Goal: Task Accomplishment & Management: Manage account settings

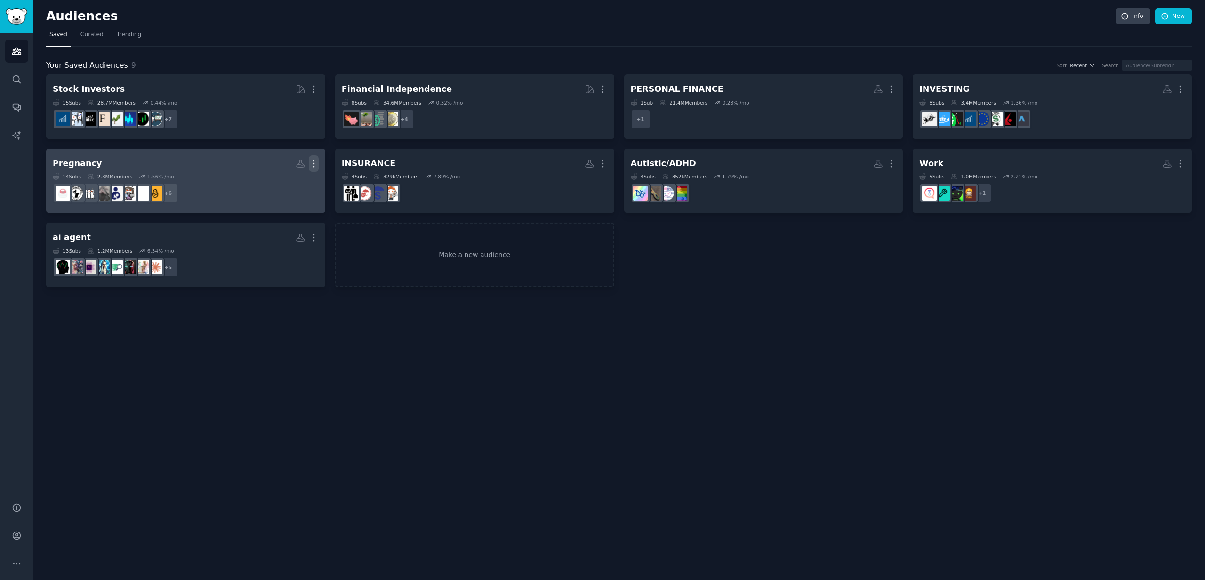
click at [312, 163] on icon "button" at bounding box center [314, 164] width 10 height 10
click at [292, 178] on p "Delete" at bounding box center [288, 183] width 22 height 10
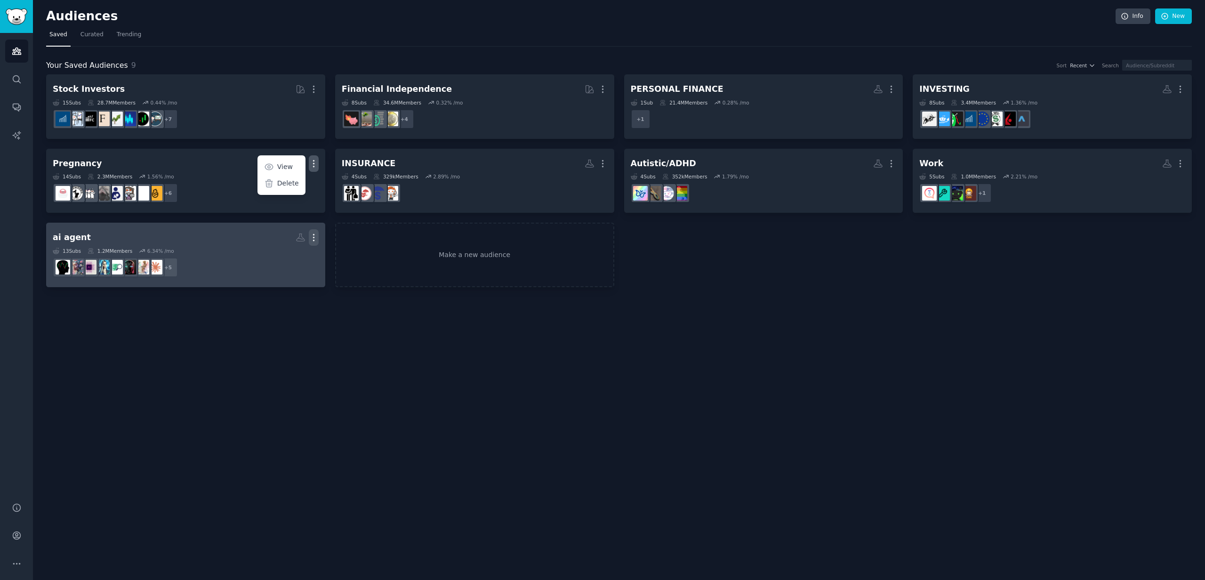
click at [312, 240] on icon "button" at bounding box center [314, 237] width 10 height 10
click at [282, 259] on p "Delete" at bounding box center [288, 257] width 22 height 10
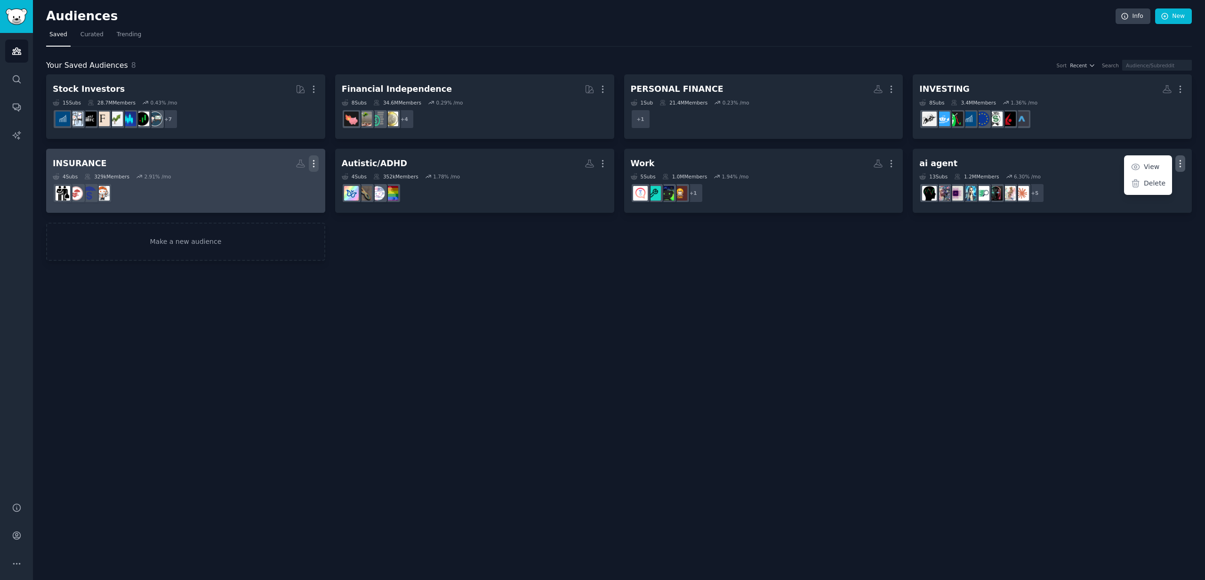
click at [314, 162] on icon "button" at bounding box center [314, 164] width 10 height 10
click at [296, 180] on p "Delete" at bounding box center [288, 183] width 22 height 10
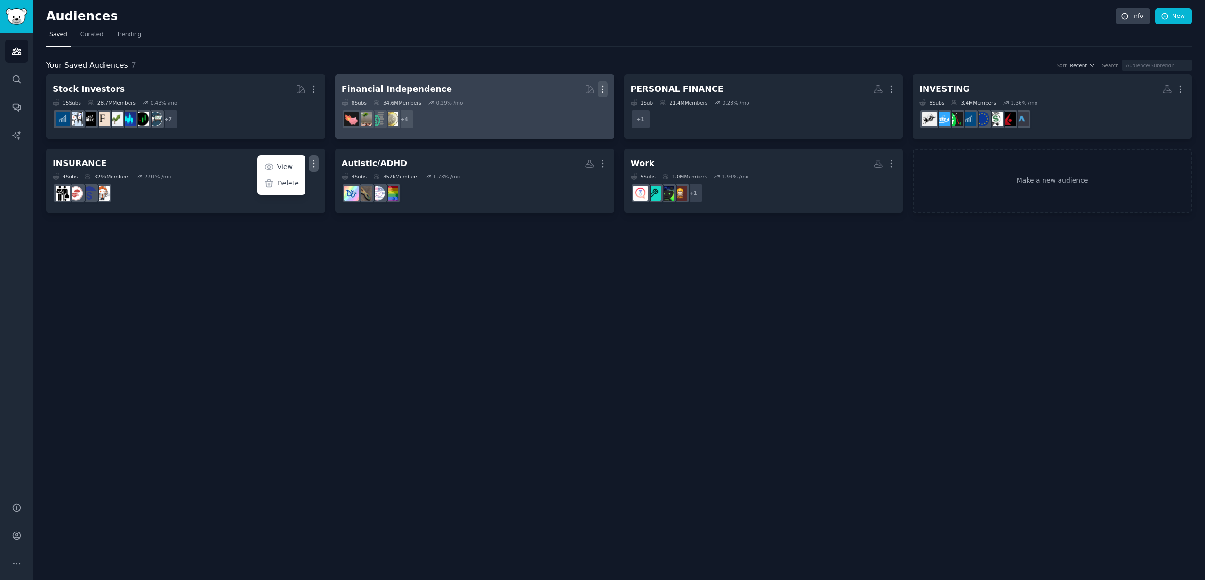
click at [601, 88] on icon "button" at bounding box center [603, 89] width 10 height 10
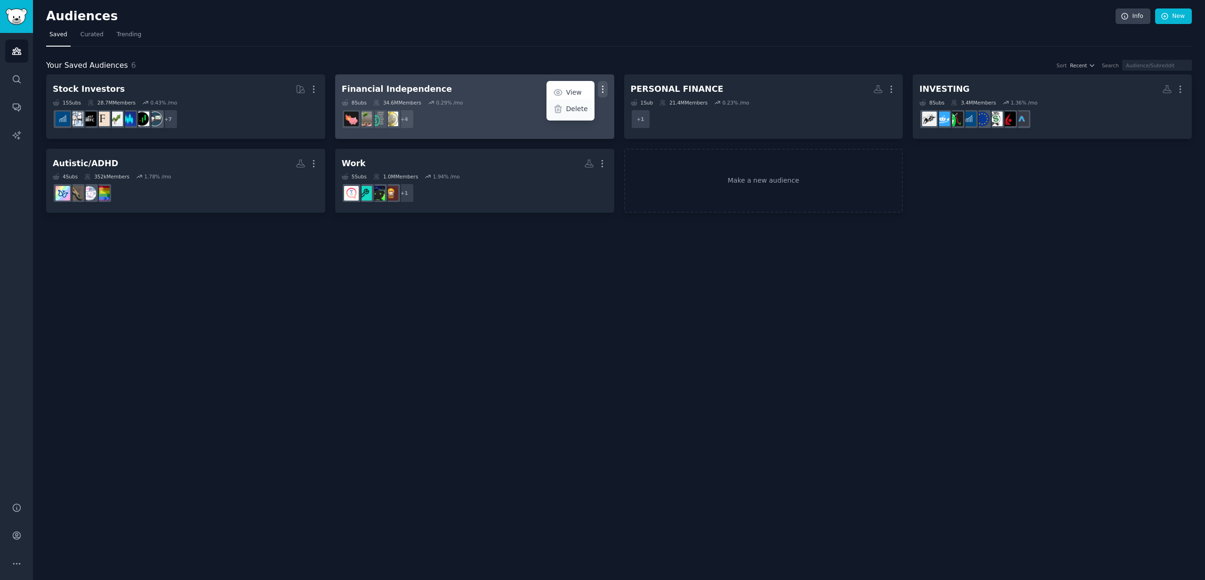
click at [570, 108] on p "Delete" at bounding box center [577, 109] width 22 height 10
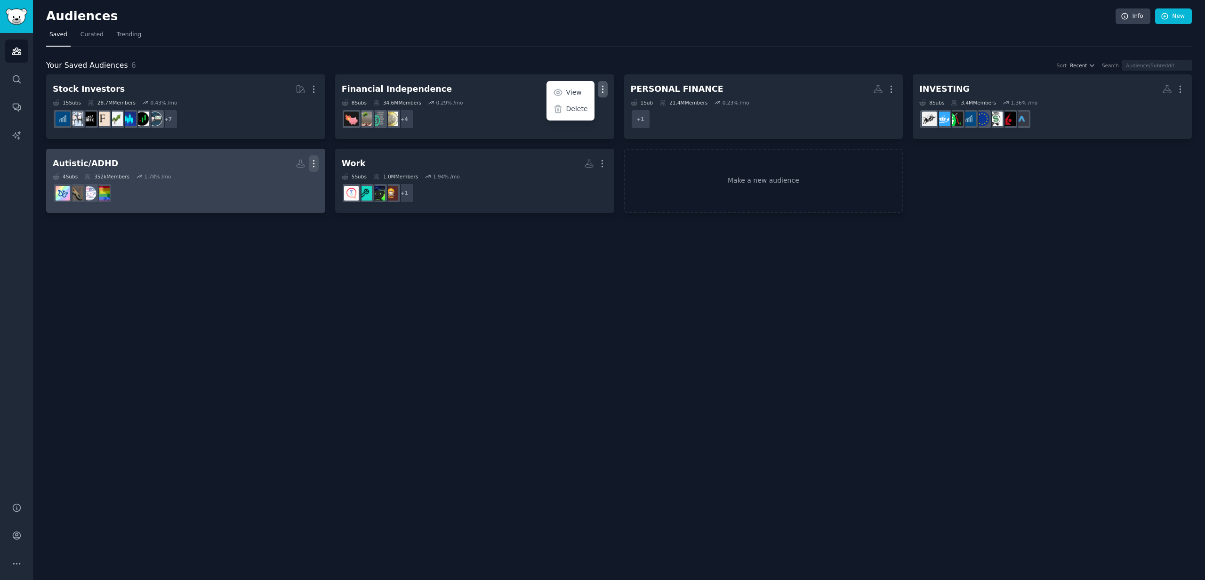
click at [316, 162] on icon "button" at bounding box center [314, 164] width 10 height 10
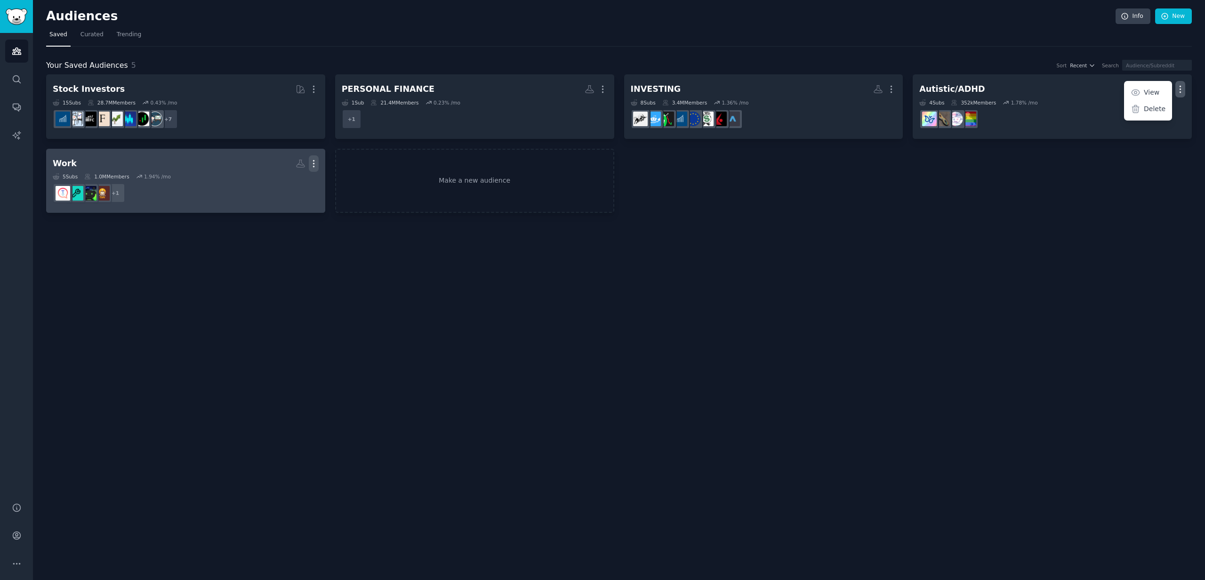
click at [313, 162] on icon "button" at bounding box center [313, 163] width 1 height 7
click at [292, 183] on p "Delete" at bounding box center [288, 183] width 22 height 10
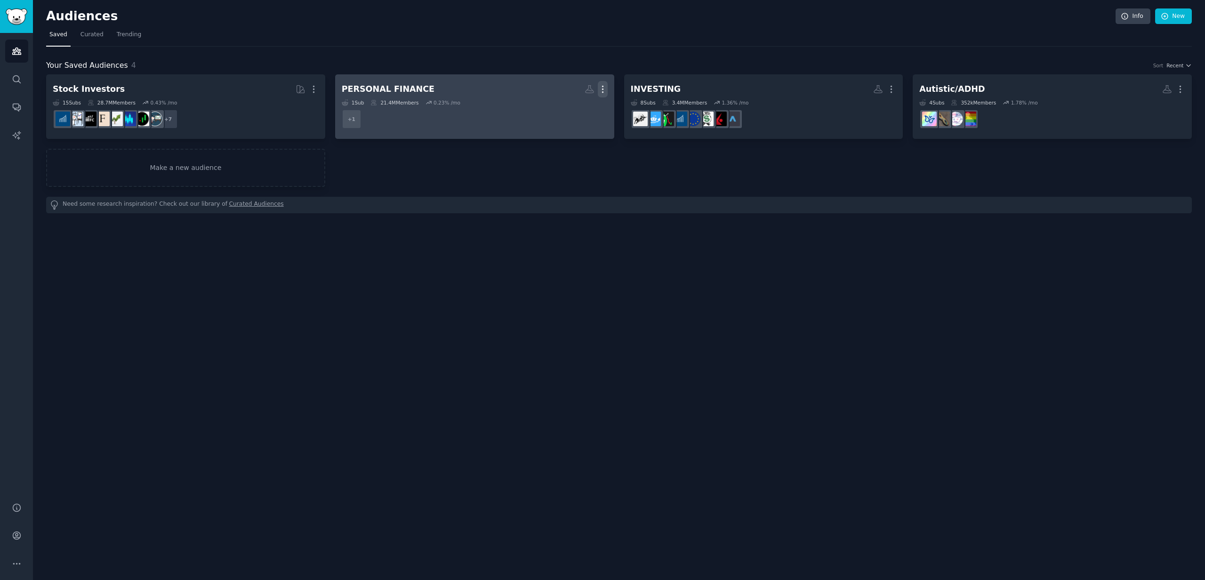
click at [601, 88] on icon "button" at bounding box center [603, 89] width 10 height 10
click at [583, 111] on p "Delete" at bounding box center [577, 109] width 22 height 10
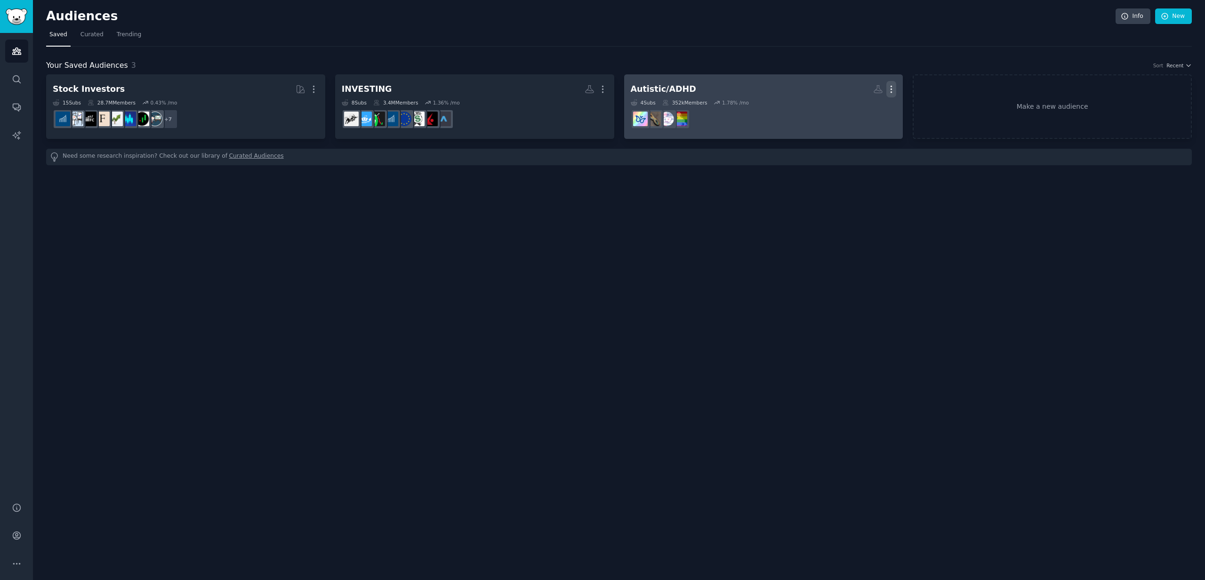
click at [887, 88] on icon "button" at bounding box center [891, 89] width 10 height 10
click at [857, 108] on p "Delete" at bounding box center [866, 109] width 22 height 10
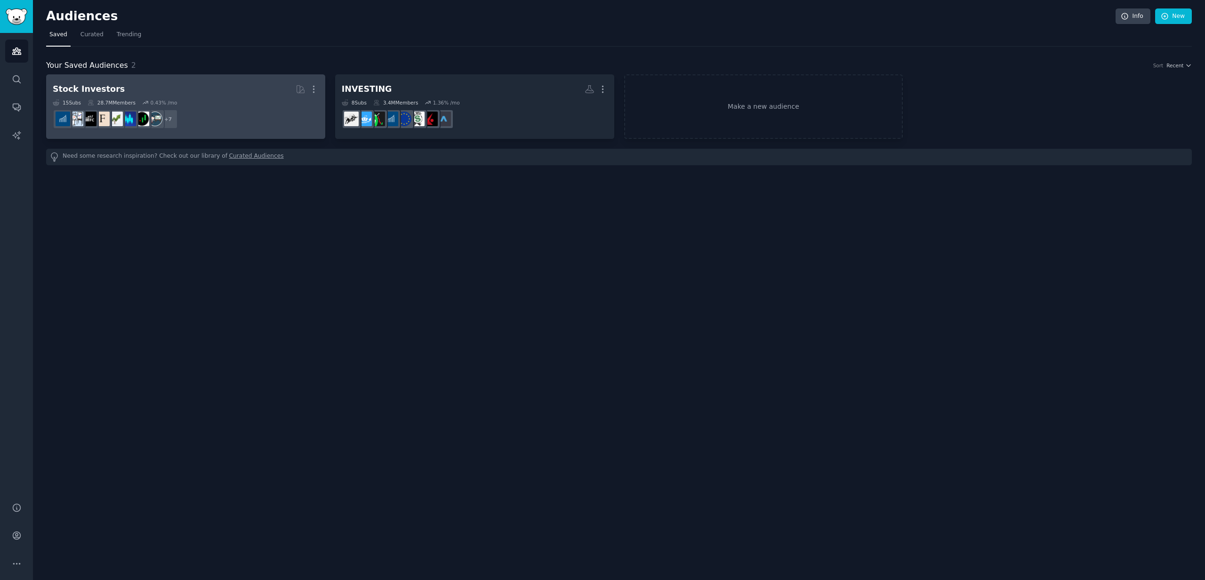
click at [192, 94] on h2 "Stock Investors Curated by GummySearch More" at bounding box center [186, 89] width 266 height 16
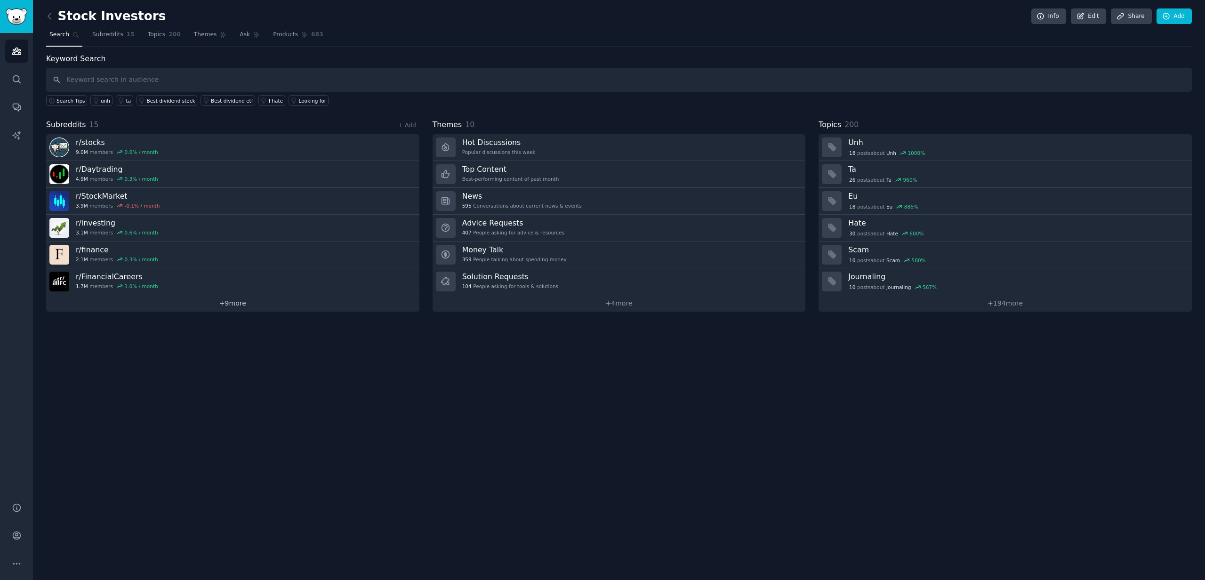
click at [243, 306] on link "+ 9 more" at bounding box center [232, 303] width 373 height 16
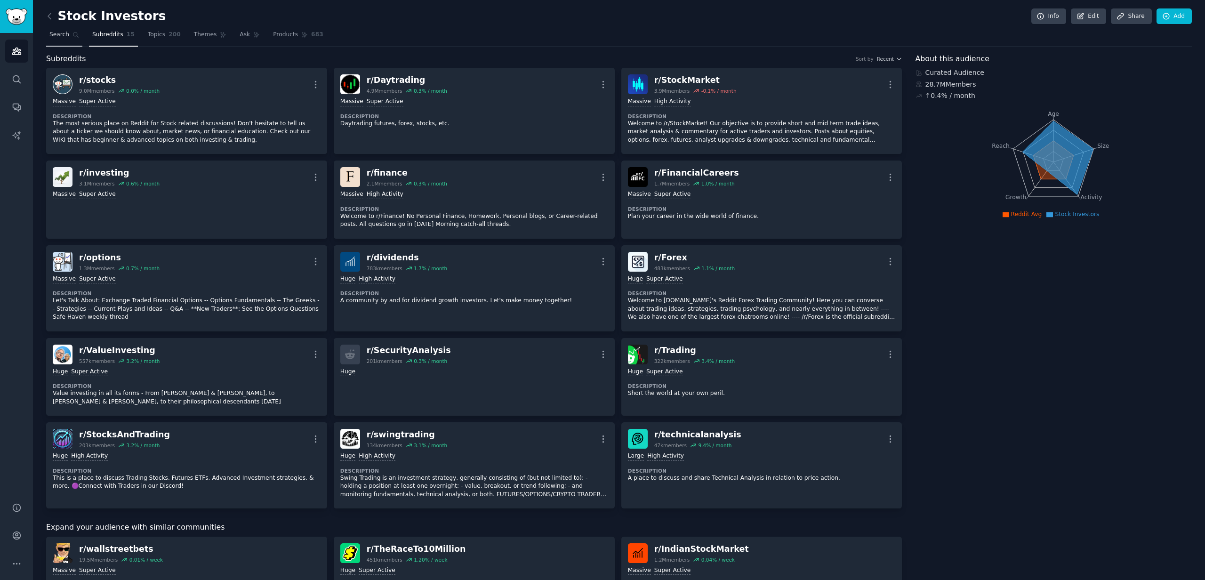
click at [62, 32] on span "Search" at bounding box center [59, 35] width 20 height 8
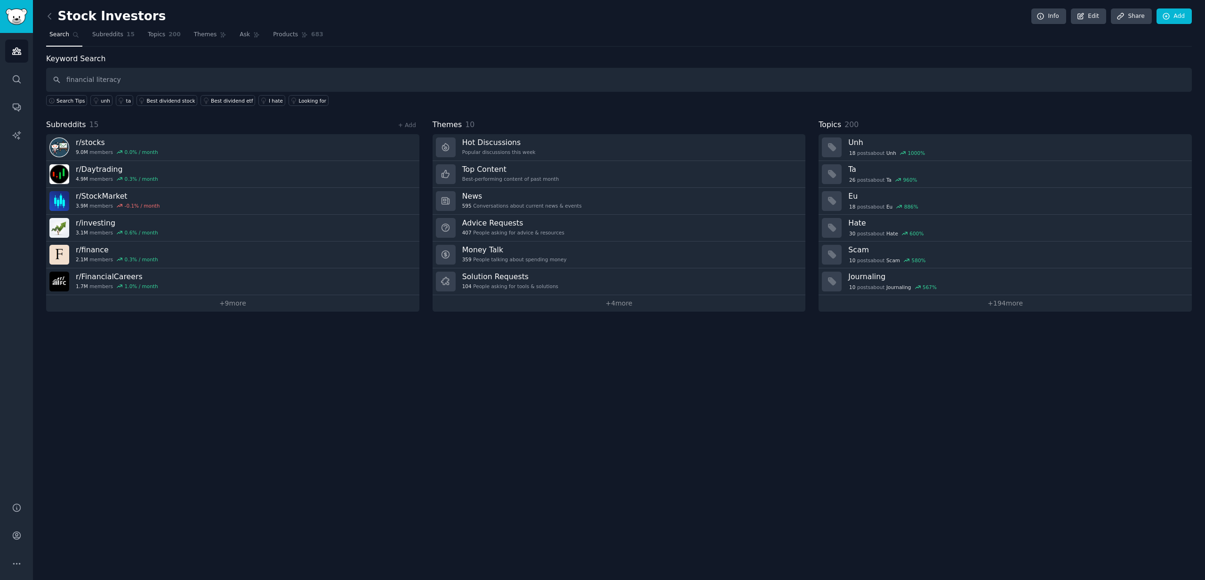
type input "financial literacy"
click at [16, 84] on link "Search" at bounding box center [16, 79] width 23 height 23
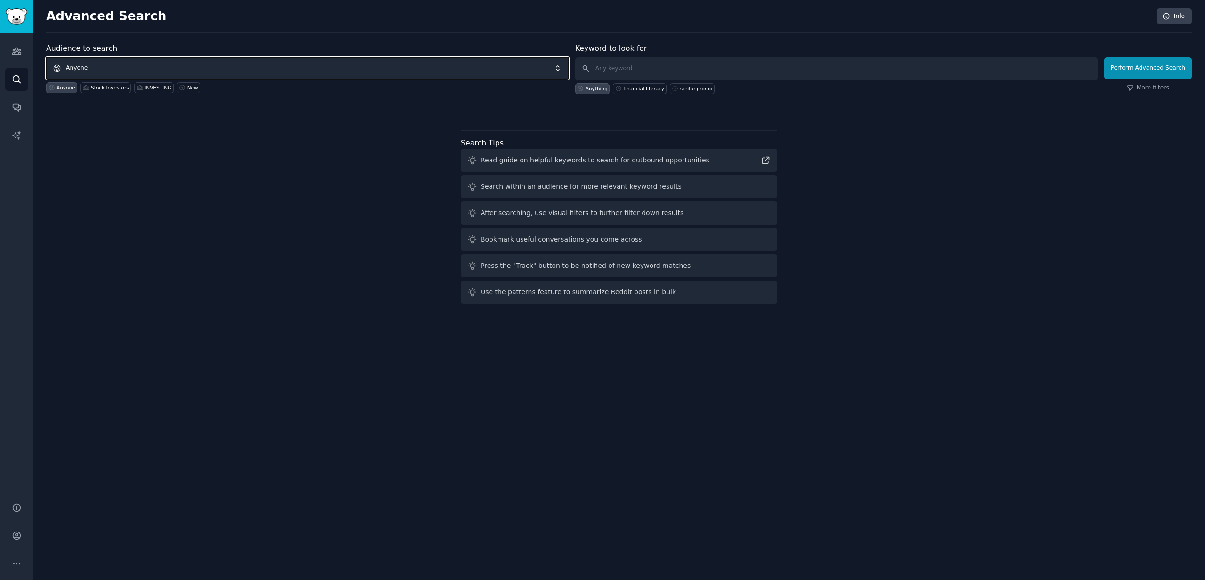
click at [92, 65] on span "Anyone" at bounding box center [307, 68] width 522 height 22
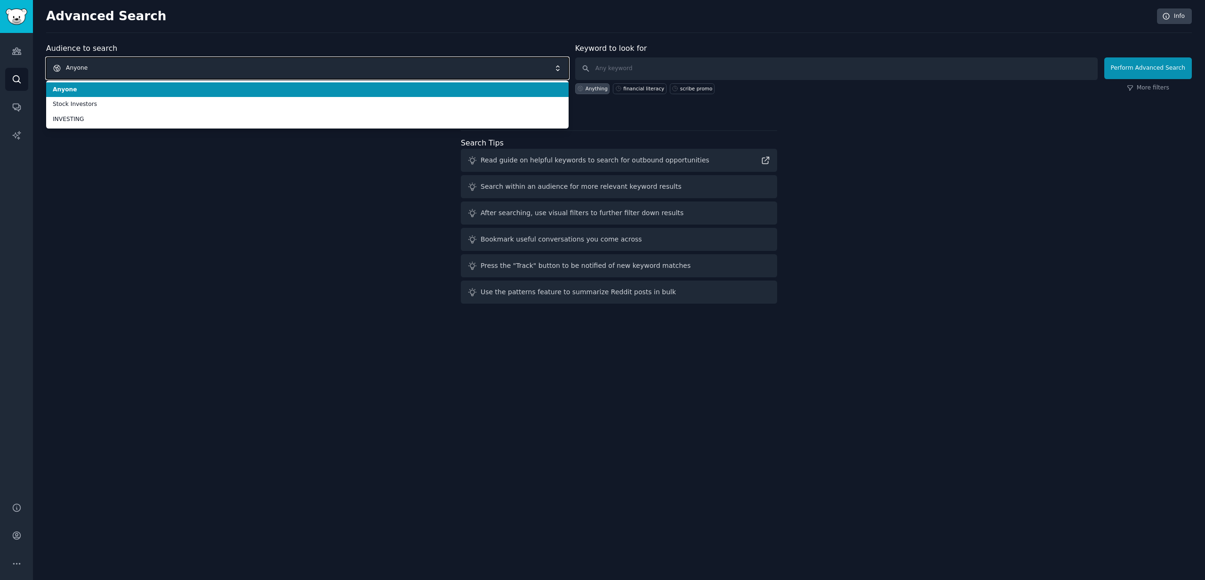
click at [109, 67] on span "Anyone" at bounding box center [307, 68] width 522 height 22
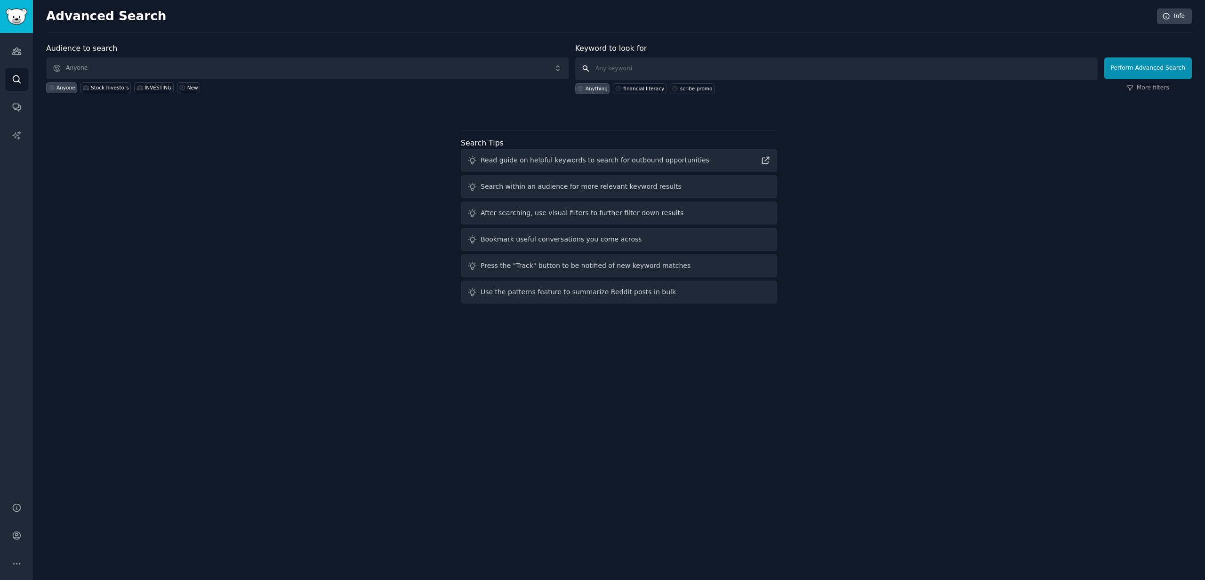
click at [685, 68] on input "text" at bounding box center [836, 68] width 522 height 23
paste input "financial literacy"
type input "financial literacy"
click button "Perform Advanced Search" at bounding box center [1148, 68] width 88 height 22
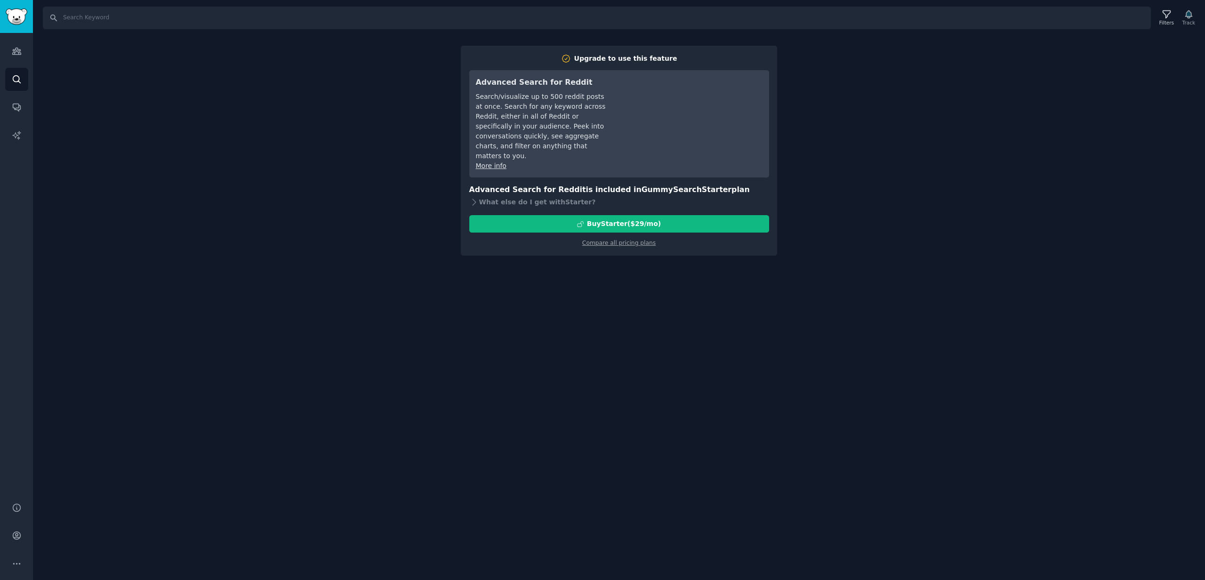
click at [999, 145] on div "Search Filters Track Upgrade to use this feature Advanced Search for Reddit Sea…" at bounding box center [619, 290] width 1172 height 580
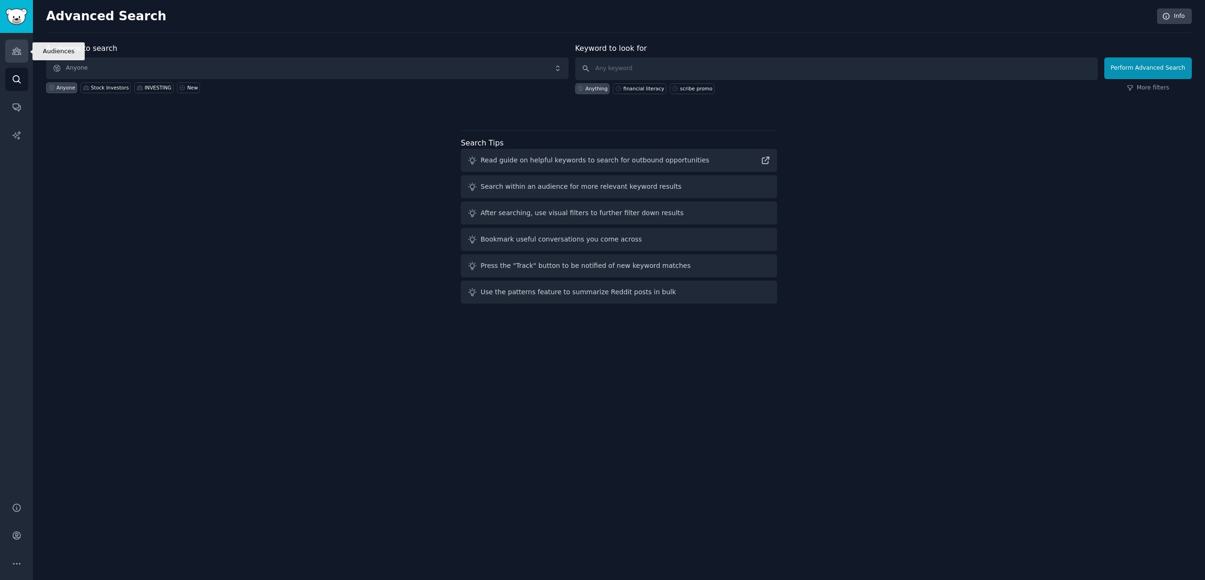
click at [21, 56] on link "Audiences" at bounding box center [16, 51] width 23 height 23
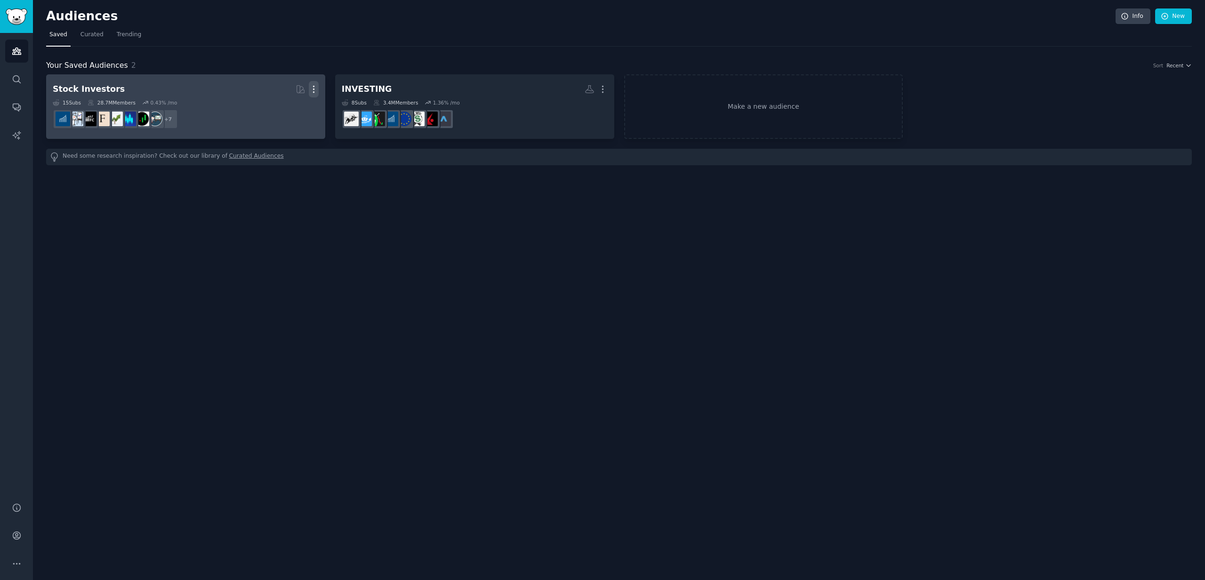
click at [314, 89] on icon "button" at bounding box center [313, 89] width 1 height 7
click at [276, 94] on link "View" at bounding box center [281, 93] width 45 height 20
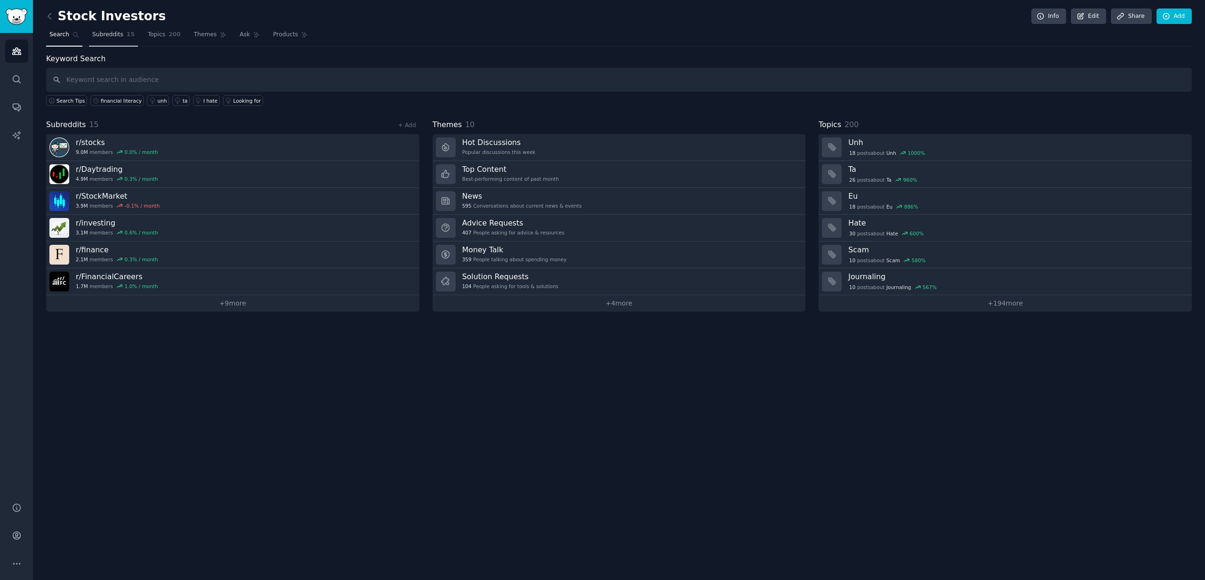
click at [112, 32] on span "Subreddits" at bounding box center [107, 35] width 31 height 8
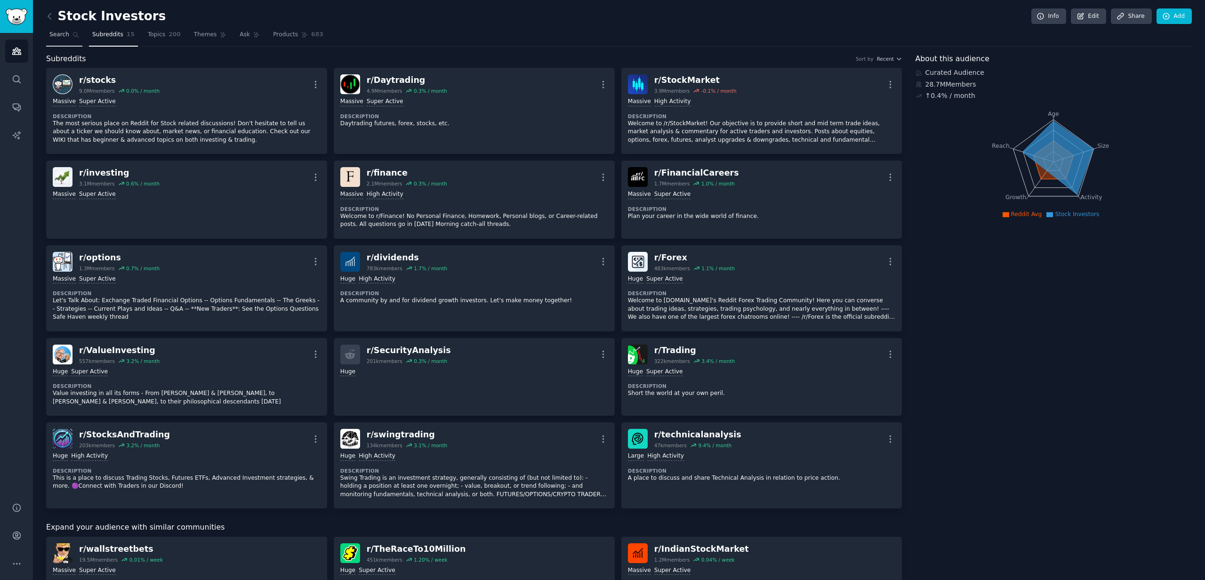
click at [59, 37] on span "Search" at bounding box center [59, 35] width 20 height 8
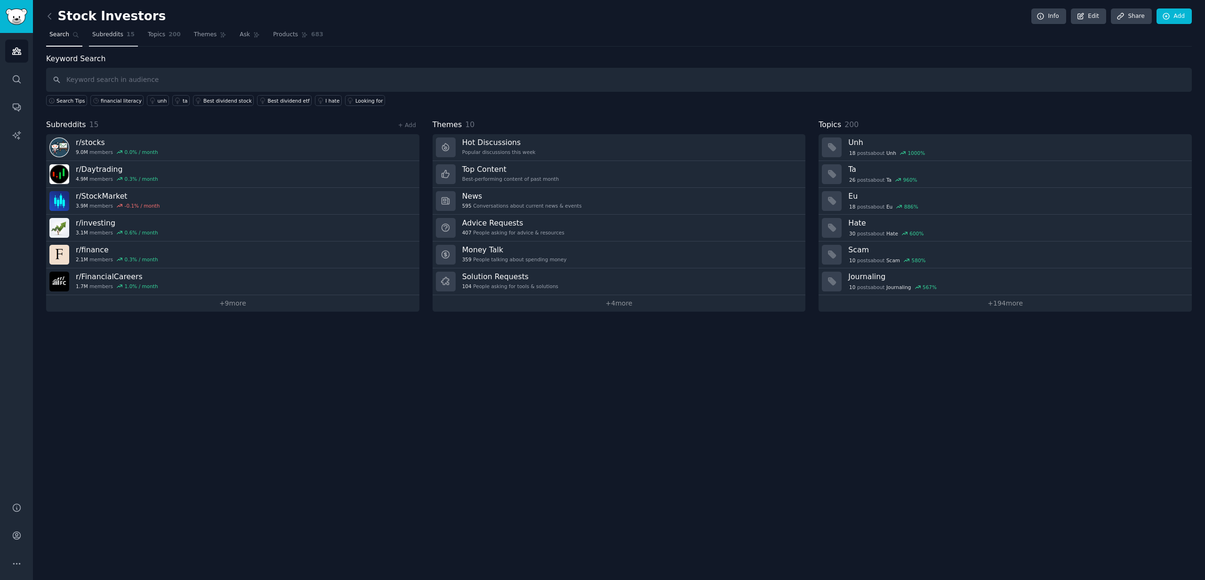
click at [111, 31] on span "Subreddits" at bounding box center [107, 35] width 31 height 8
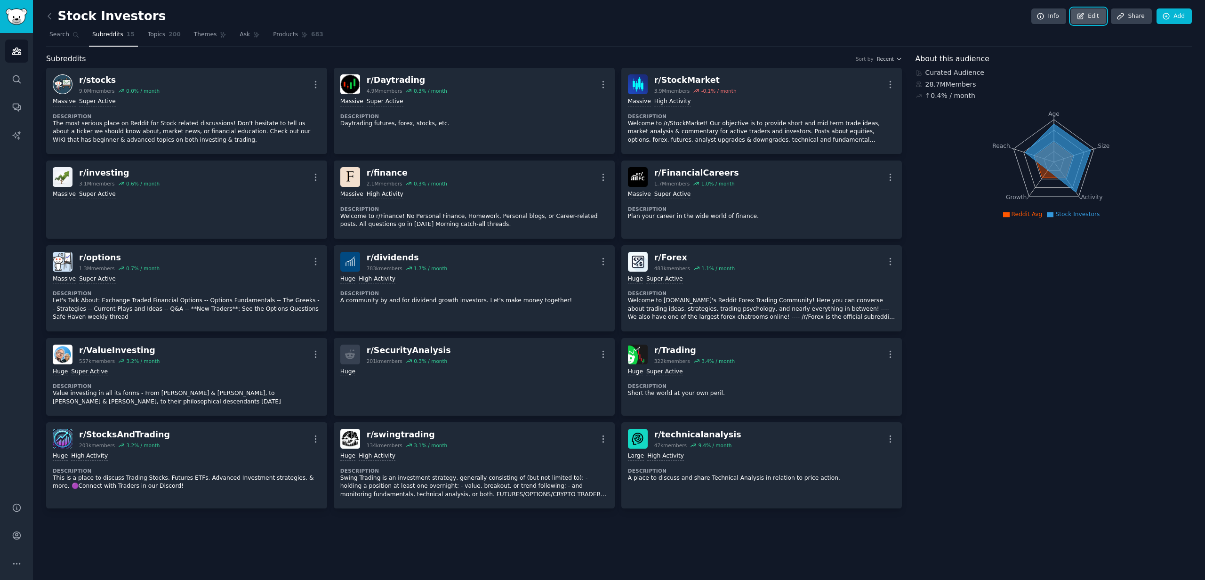
click at [1097, 18] on link "Edit" at bounding box center [1088, 16] width 35 height 16
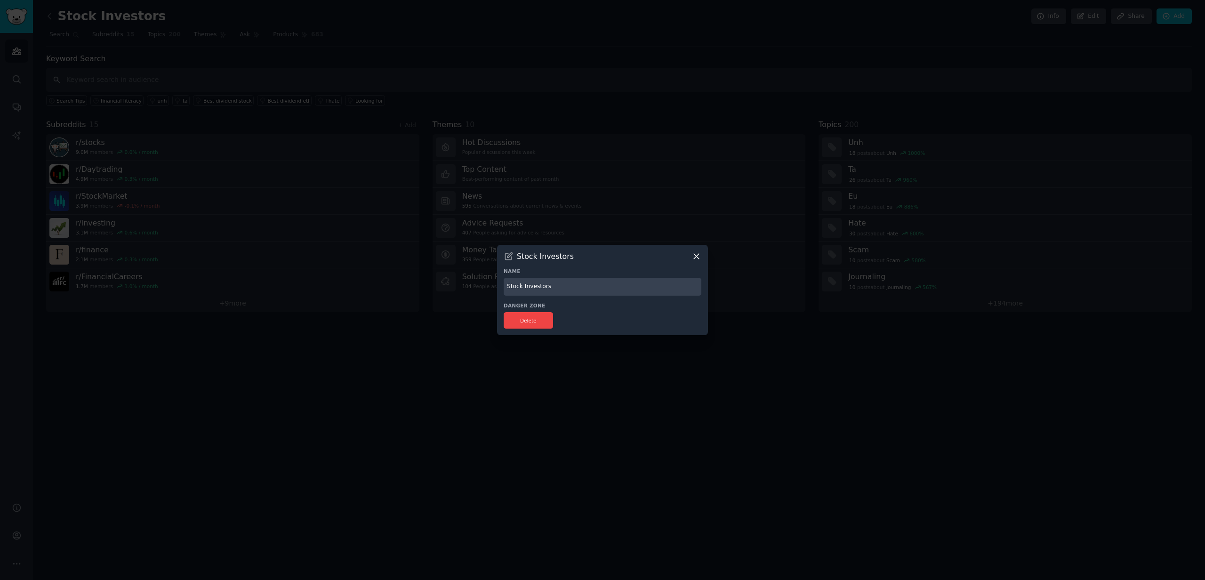
click at [699, 256] on icon at bounding box center [696, 256] width 10 height 10
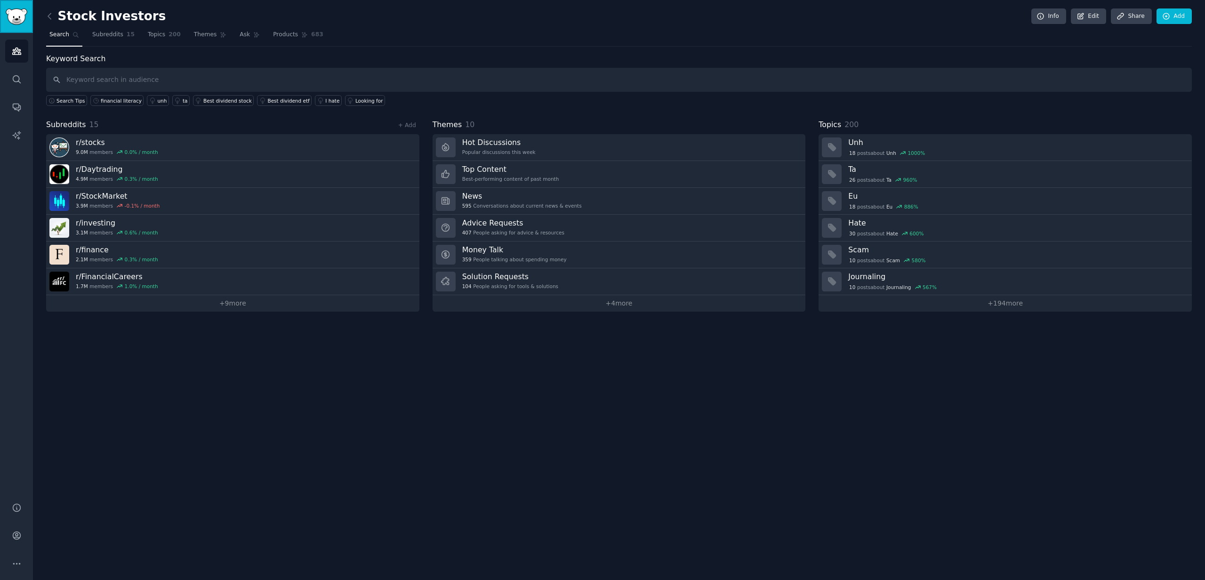
click at [10, 20] on img "Sidebar" at bounding box center [17, 16] width 22 height 16
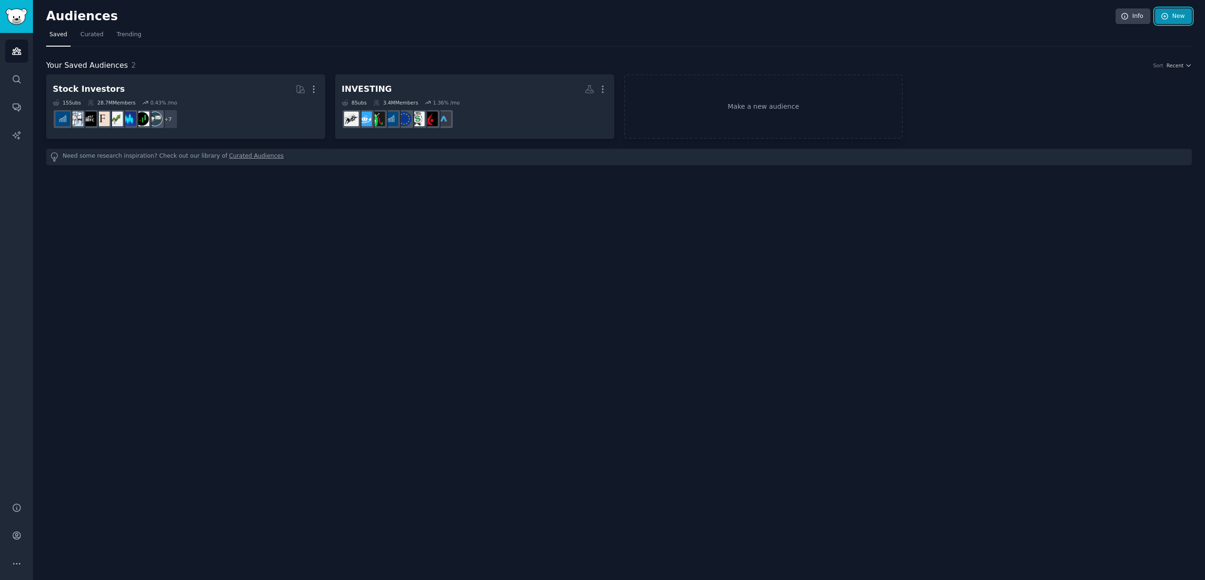
click at [1179, 14] on link "New" at bounding box center [1173, 16] width 37 height 16
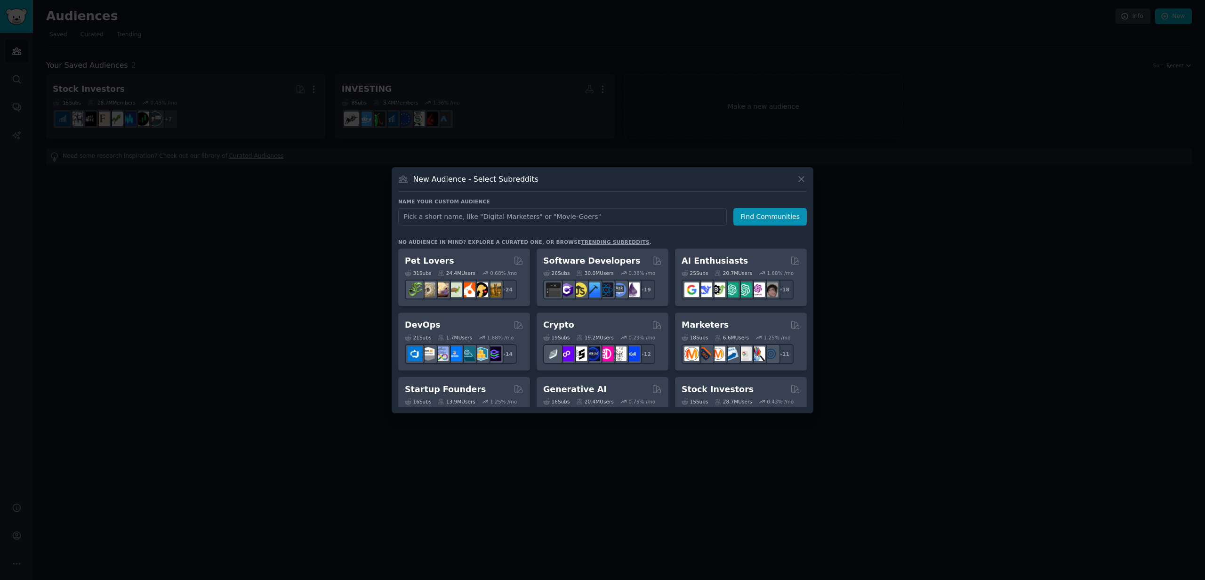
type input "financial literacy"
click button "Find Communities" at bounding box center [769, 216] width 73 height 17
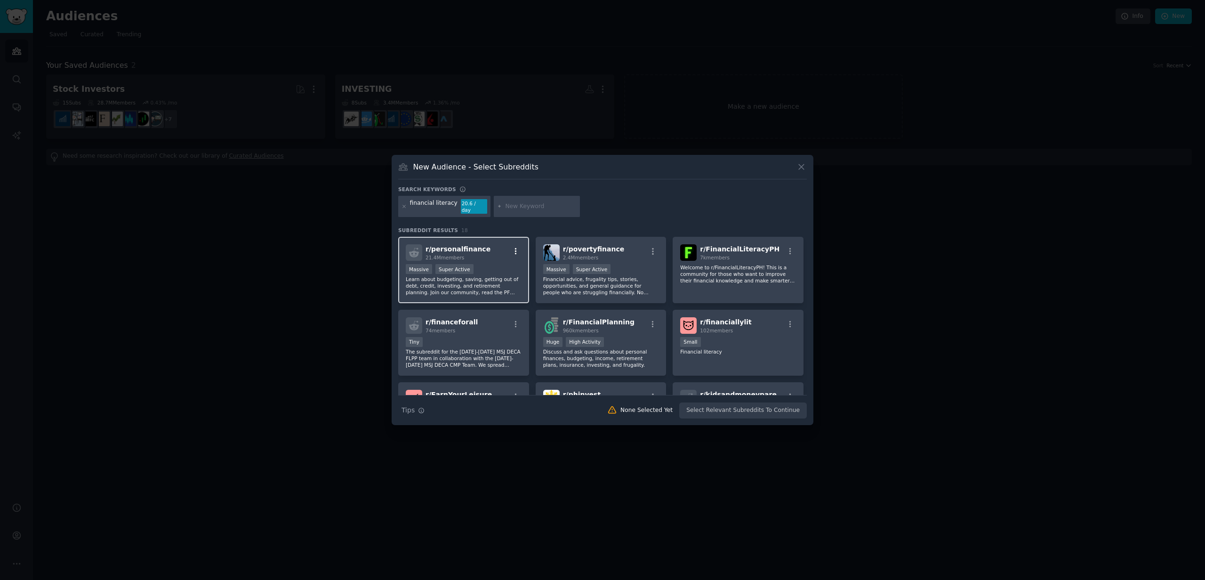
click at [514, 249] on icon "button" at bounding box center [515, 251] width 8 height 8
click at [489, 270] on div "Relevant Subreddit Add to your audience" at bounding box center [468, 274] width 105 height 22
click at [420, 407] on icon "button" at bounding box center [421, 410] width 7 height 7
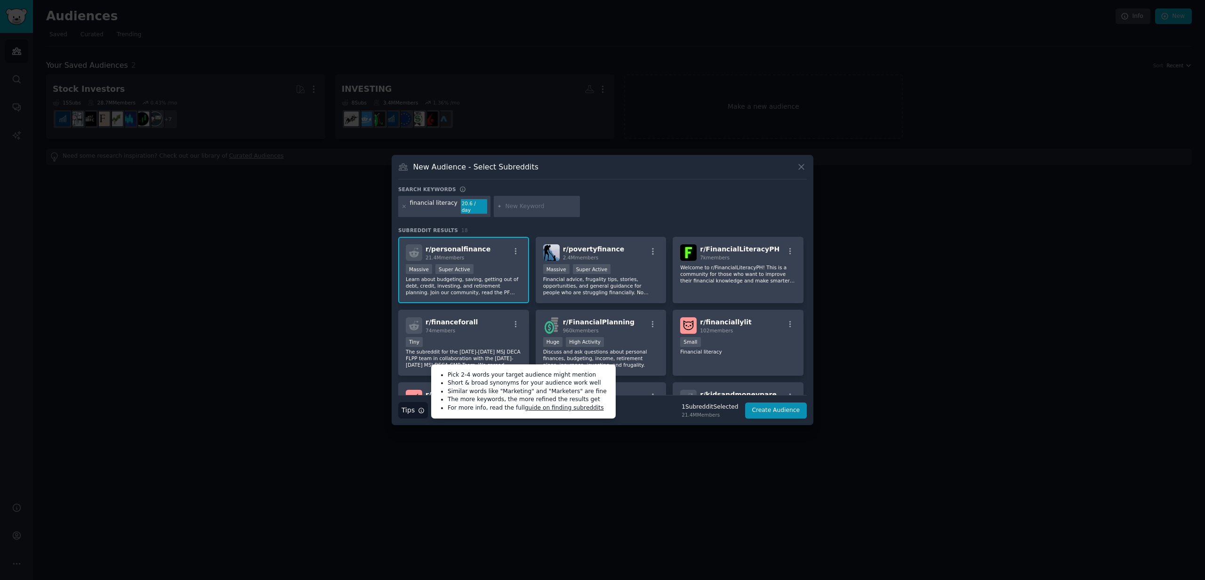
click at [420, 407] on icon "button" at bounding box center [421, 410] width 7 height 7
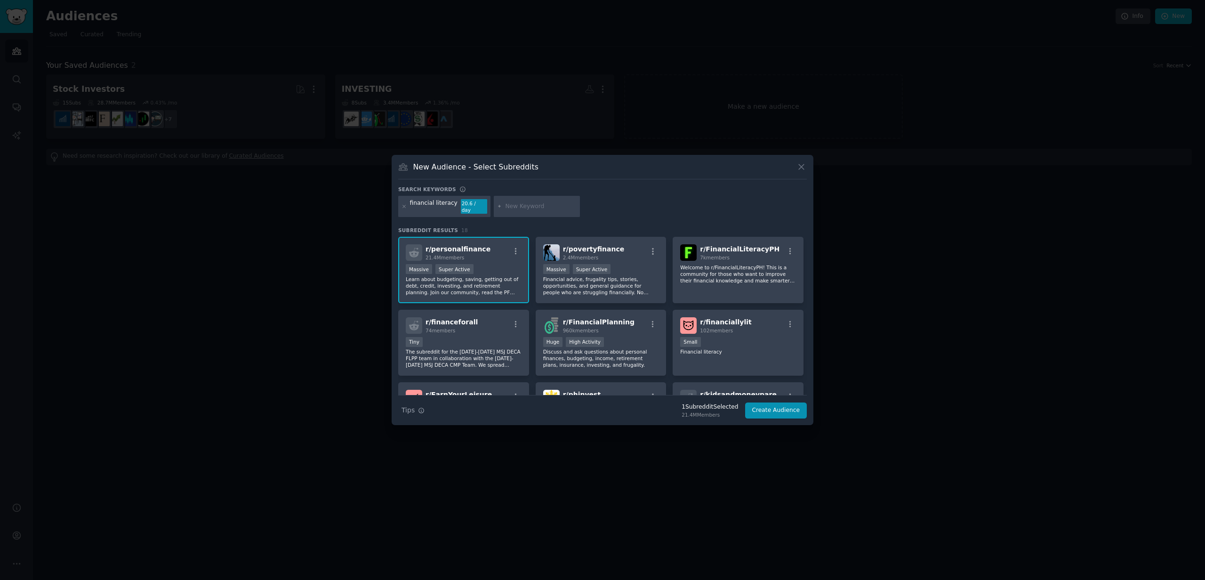
click at [610, 408] on div "Search Tips Tips 1 Subreddit Selected 21.4M Members Create Audience" at bounding box center [602, 407] width 408 height 24
click at [652, 248] on icon "button" at bounding box center [653, 251] width 2 height 7
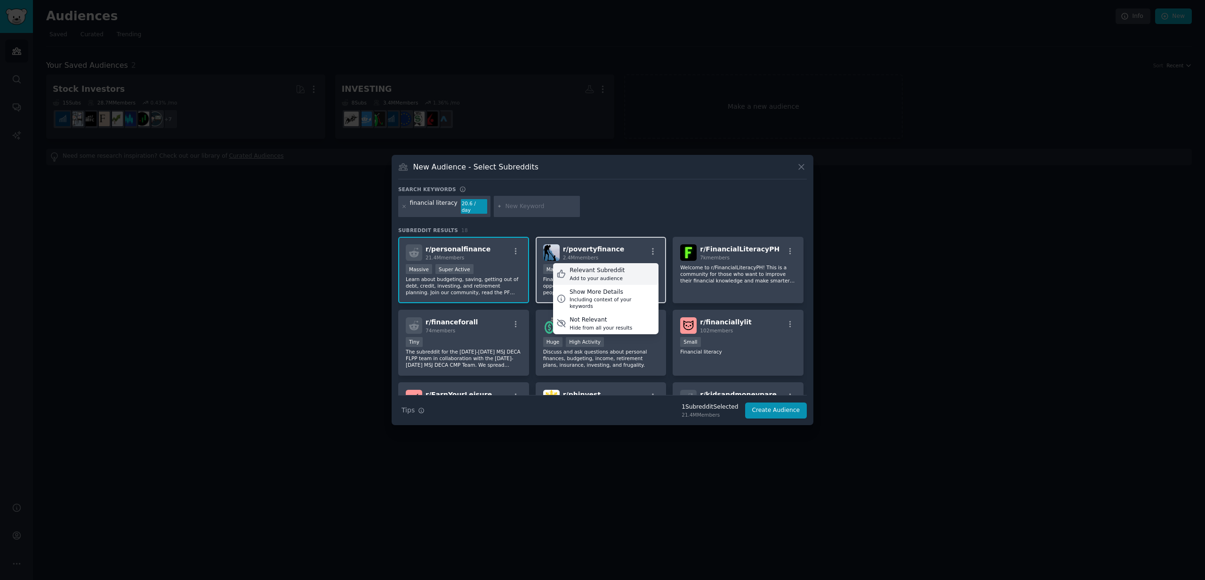
click at [628, 268] on div "Relevant Subreddit Add to your audience" at bounding box center [605, 274] width 105 height 22
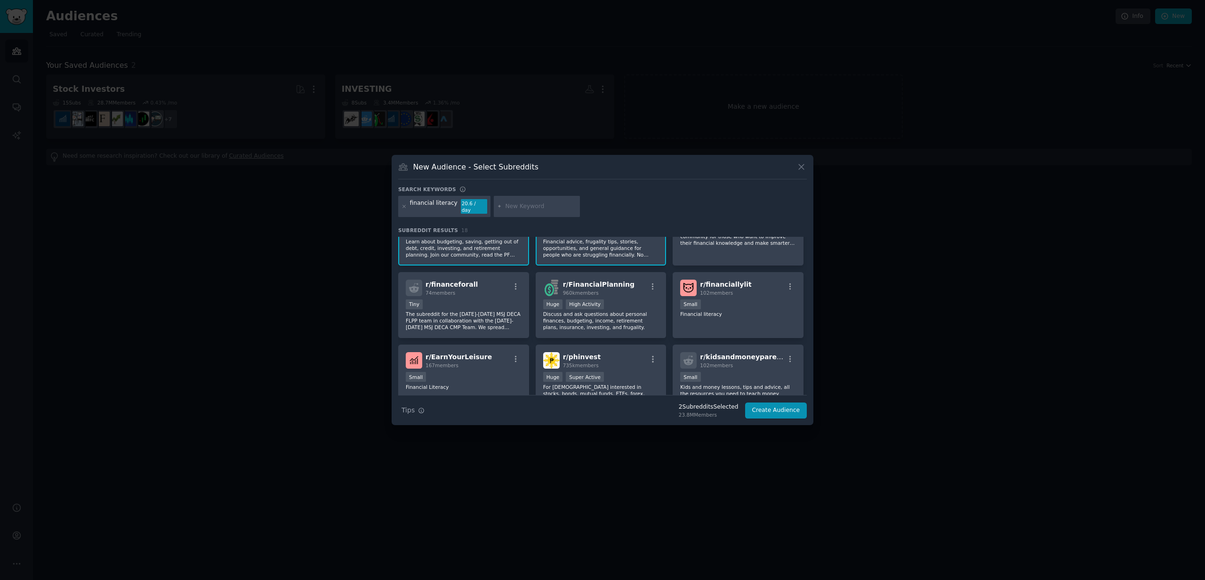
scroll to position [41, 0]
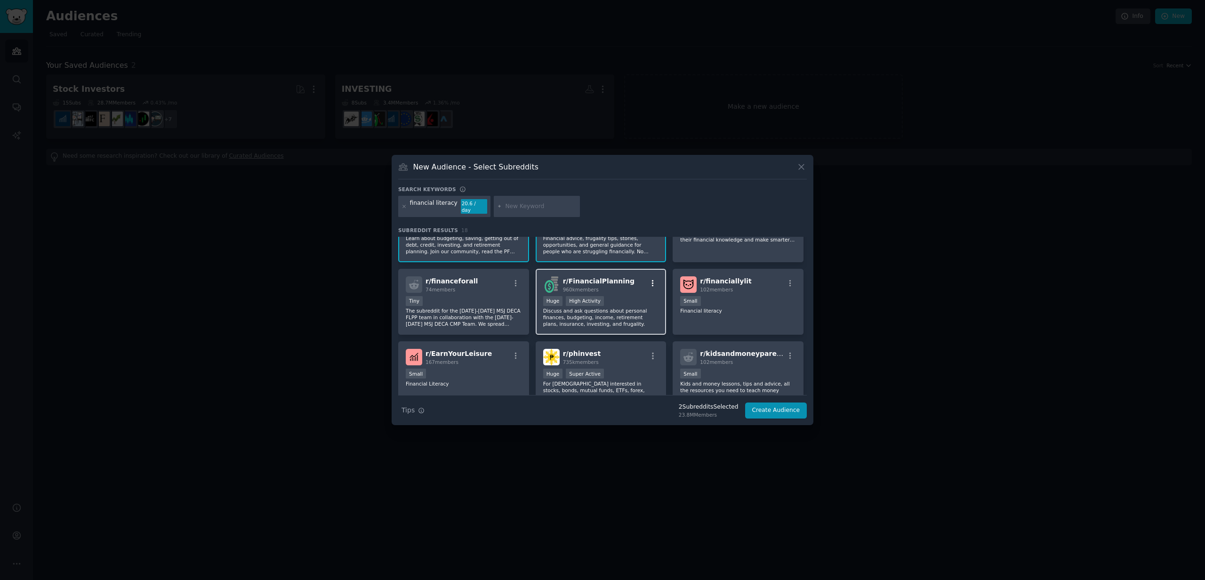
click at [650, 279] on icon "button" at bounding box center [652, 283] width 8 height 8
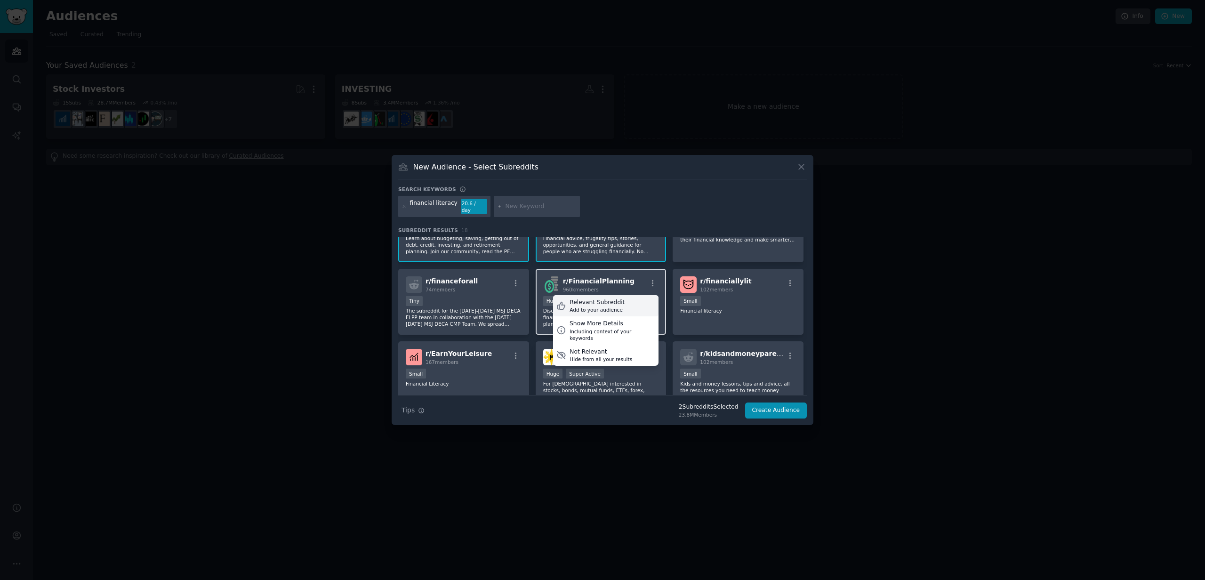
click at [616, 299] on div "Relevant Subreddit" at bounding box center [596, 302] width 55 height 8
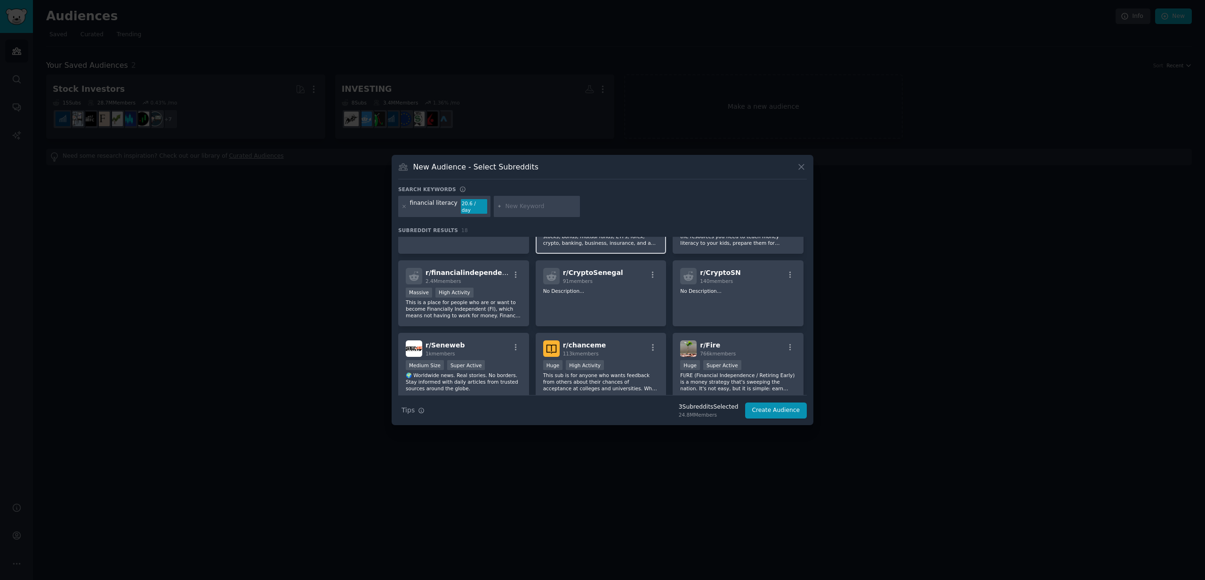
scroll to position [196, 0]
click at [516, 269] on icon "button" at bounding box center [515, 273] width 8 height 8
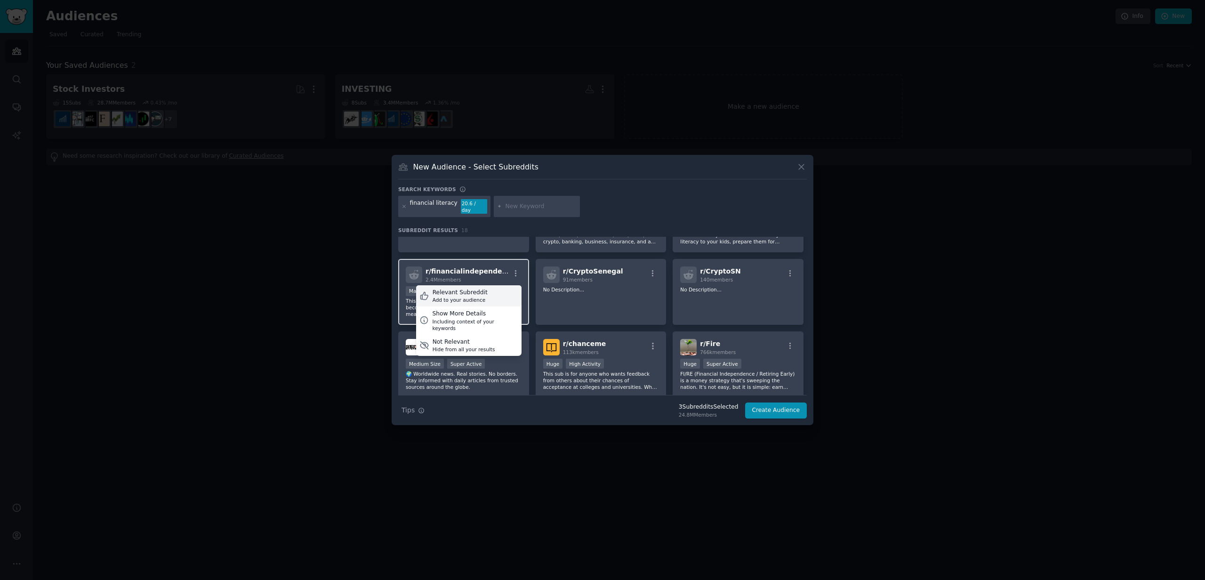
click at [493, 289] on div "Relevant Subreddit Add to your audience" at bounding box center [468, 296] width 105 height 22
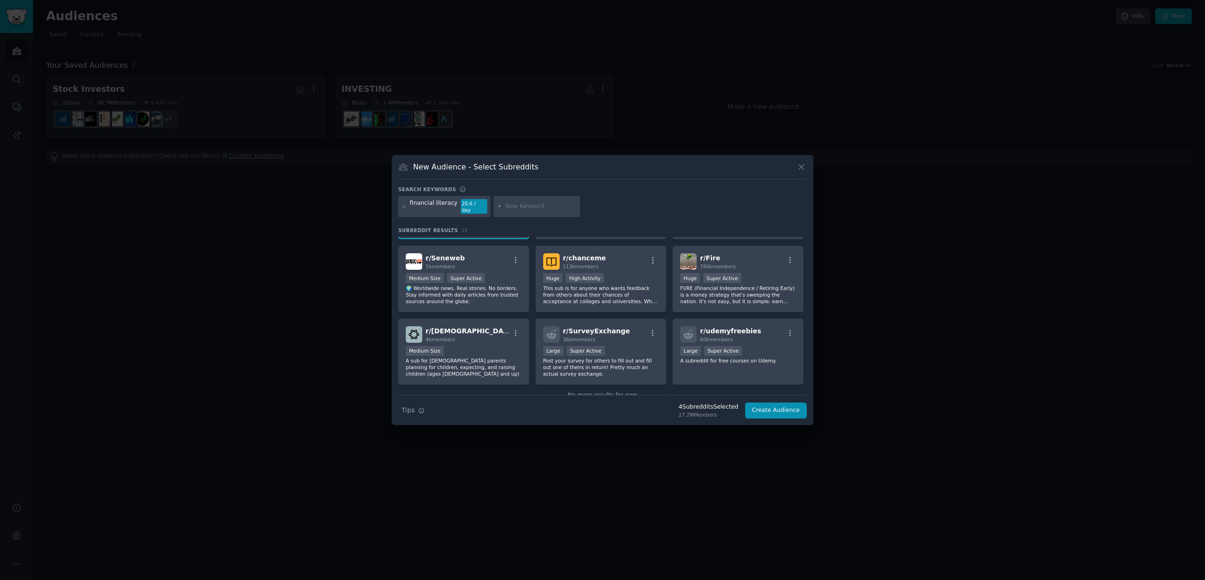
scroll to position [280, 0]
click at [786, 259] on icon "button" at bounding box center [790, 262] width 8 height 8
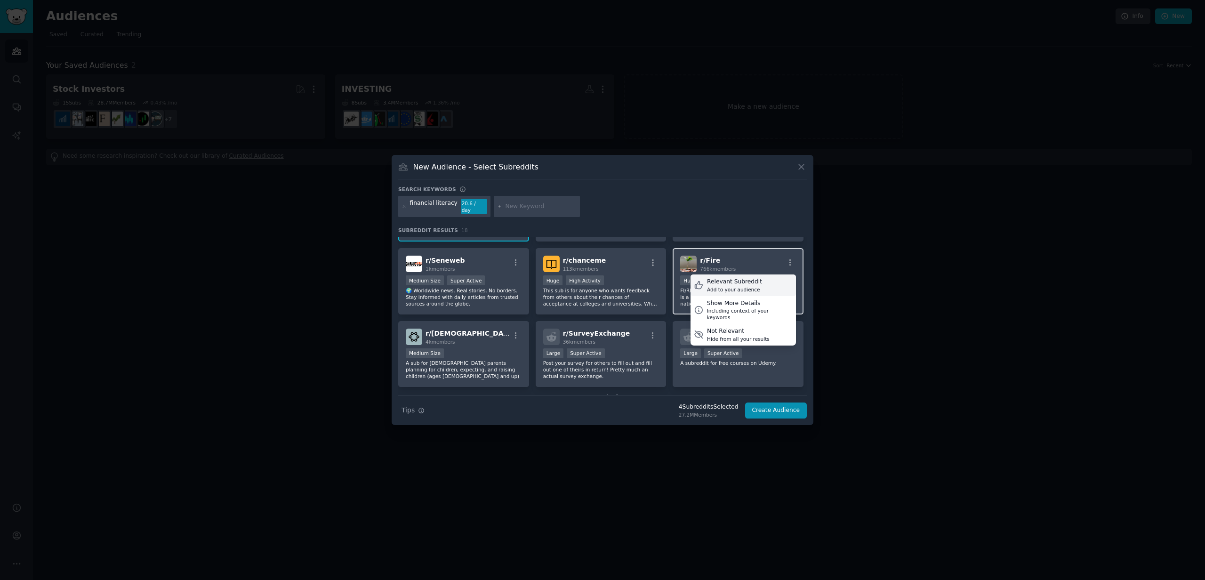
click at [757, 278] on div "Relevant Subreddit Add to your audience" at bounding box center [742, 285] width 105 height 22
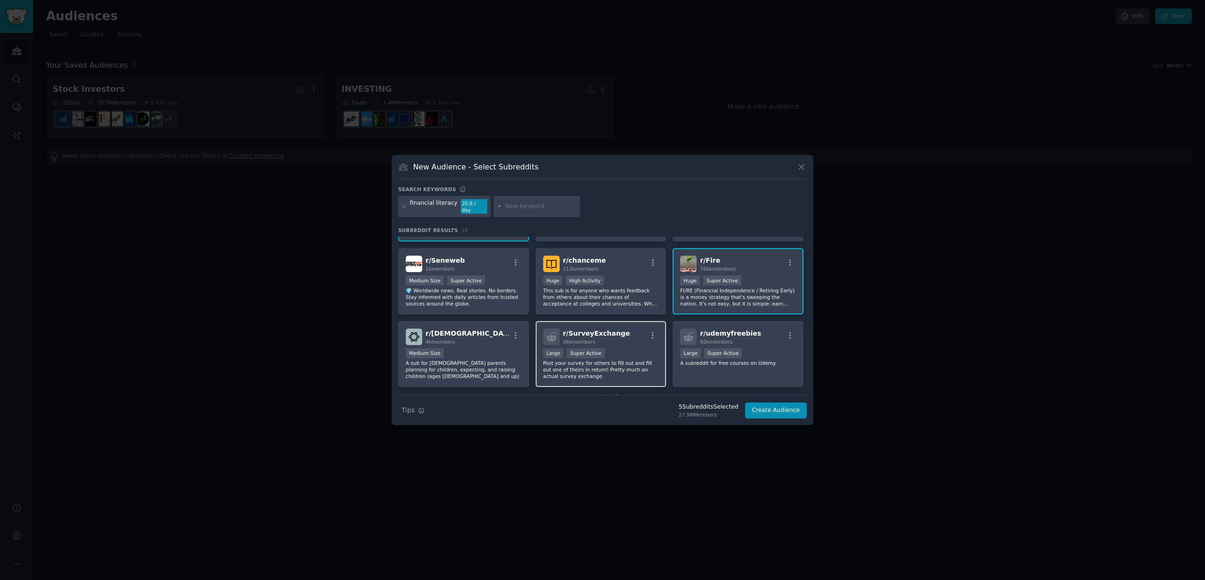
scroll to position [0, 0]
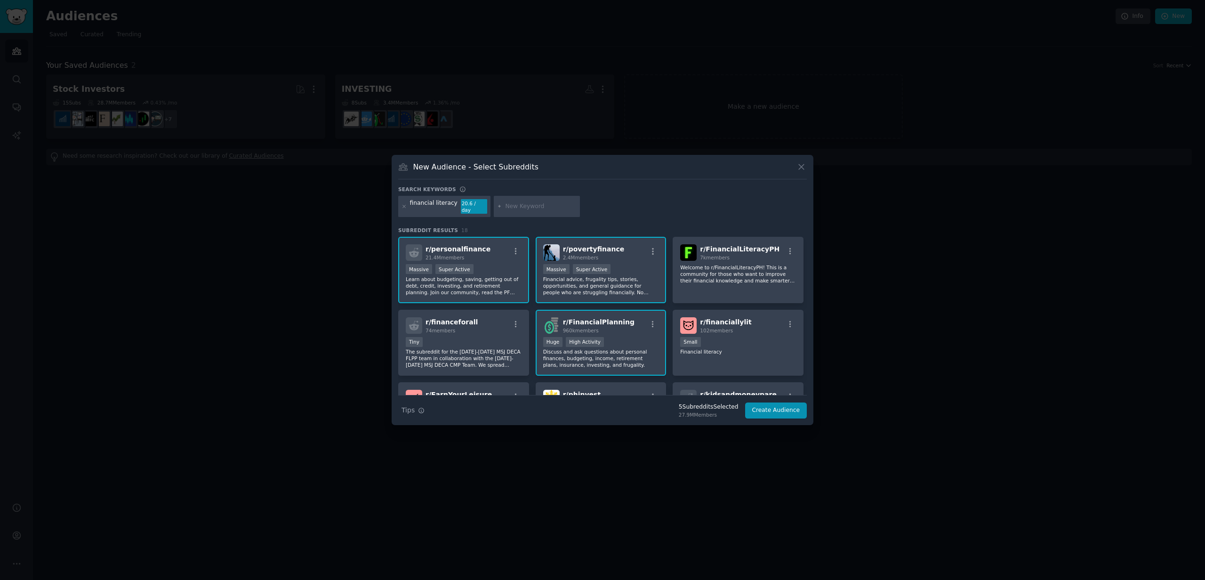
click at [516, 203] on input "text" at bounding box center [541, 206] width 72 height 8
paste input "financial freedom"
type input "financial freedom"
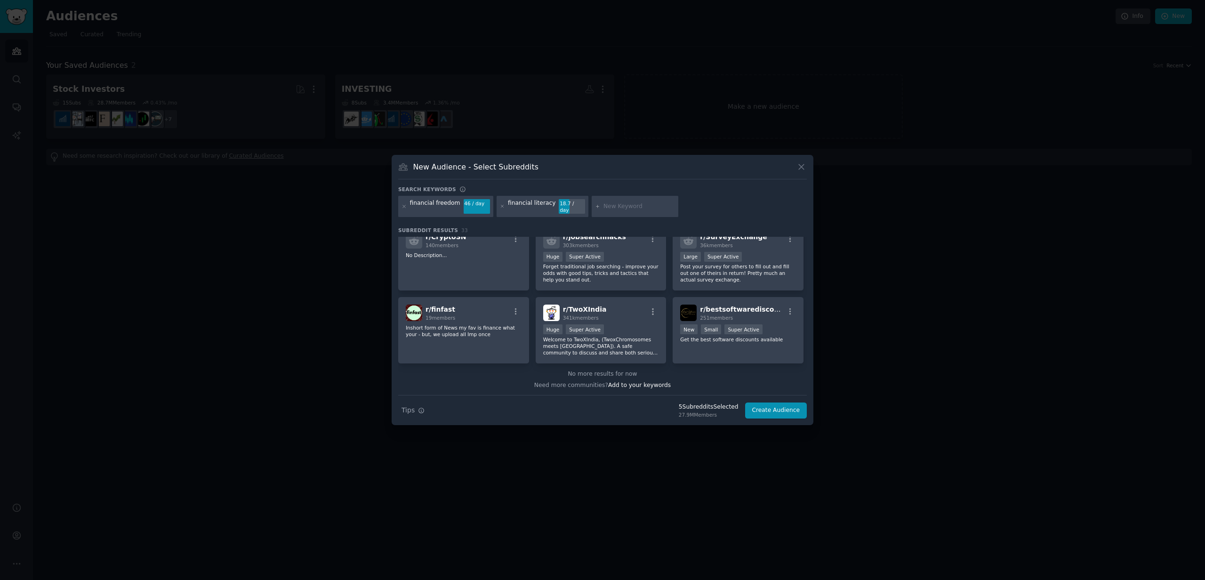
scroll to position [661, 0]
click at [615, 209] on input "text" at bounding box center [639, 206] width 72 height 8
paste input "investing for beginners"
type input "investing for beginners"
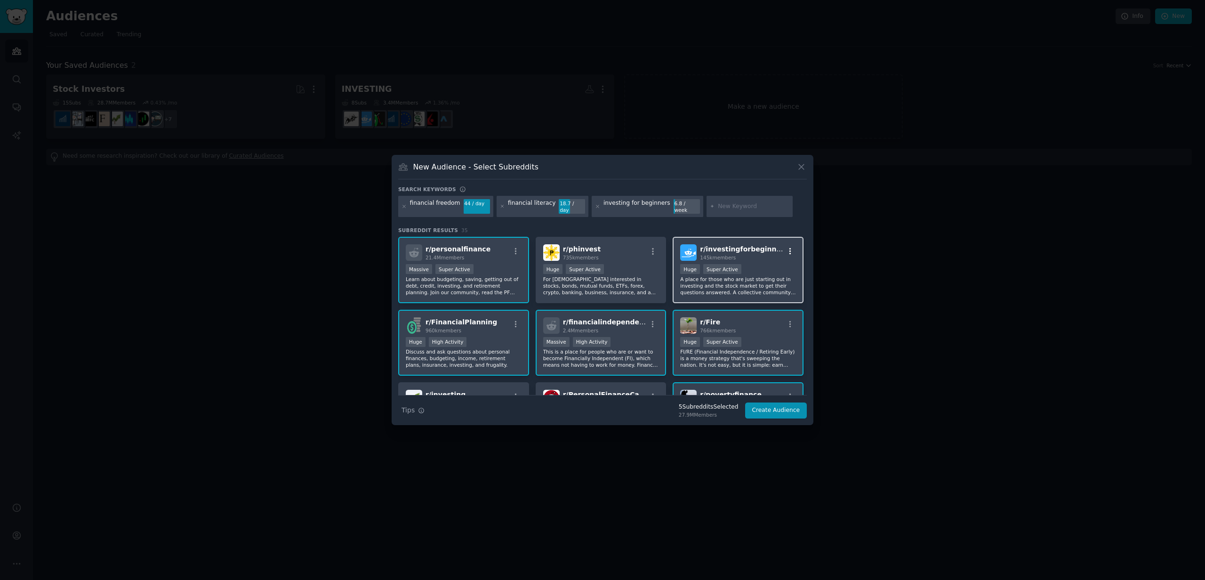
click at [789, 248] on icon "button" at bounding box center [790, 251] width 2 height 7
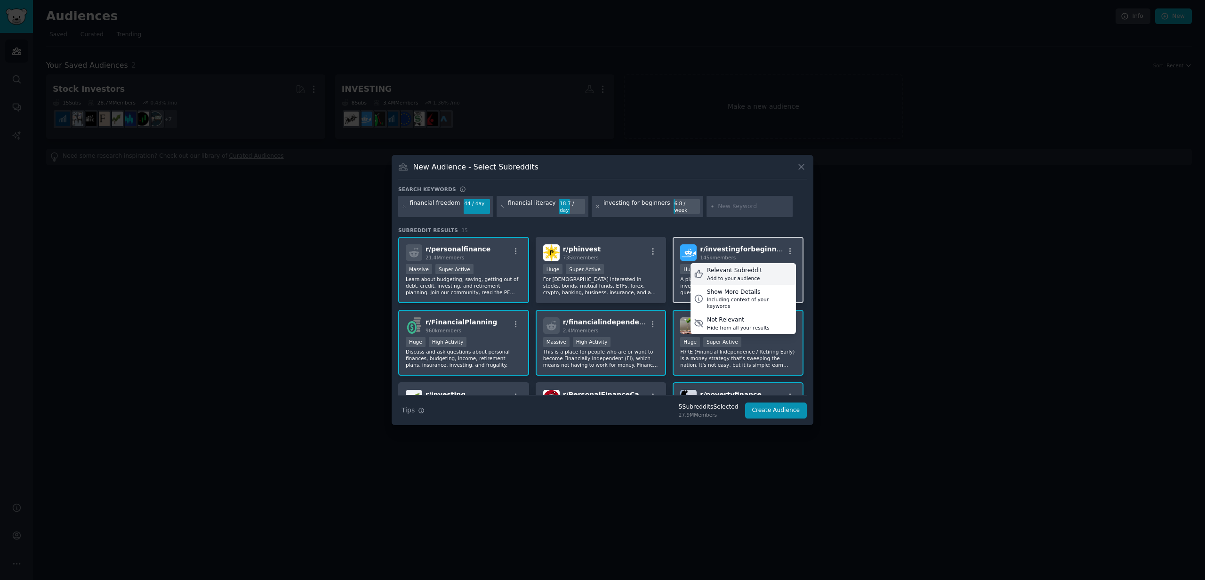
click at [762, 264] on div "Relevant Subreddit Add to your audience" at bounding box center [742, 274] width 105 height 22
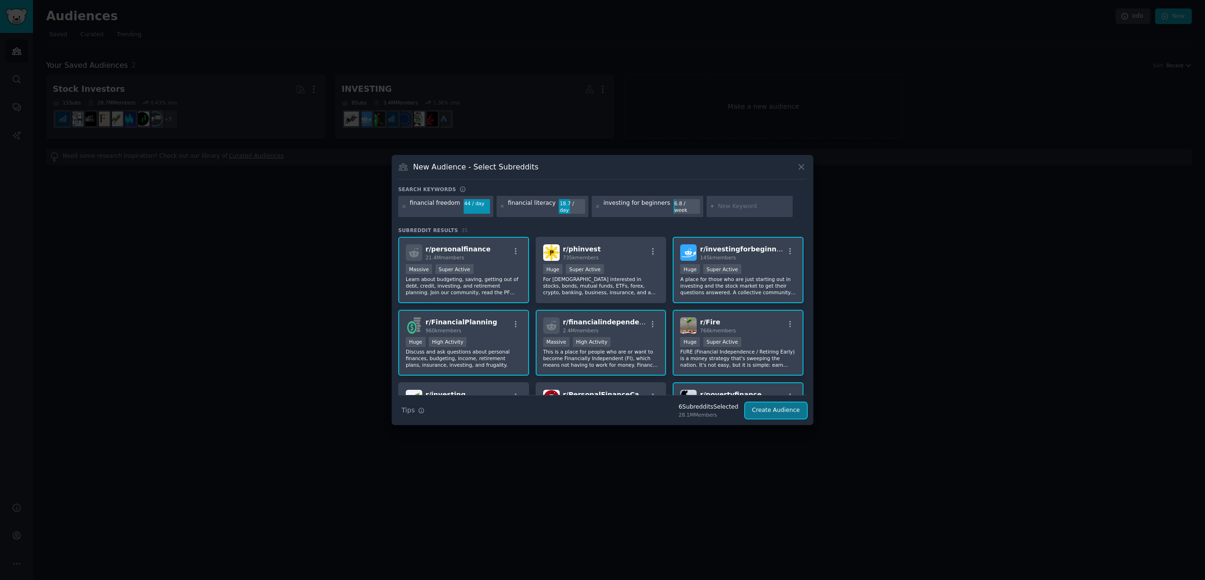
click at [772, 411] on button "Create Audience" at bounding box center [776, 410] width 62 height 16
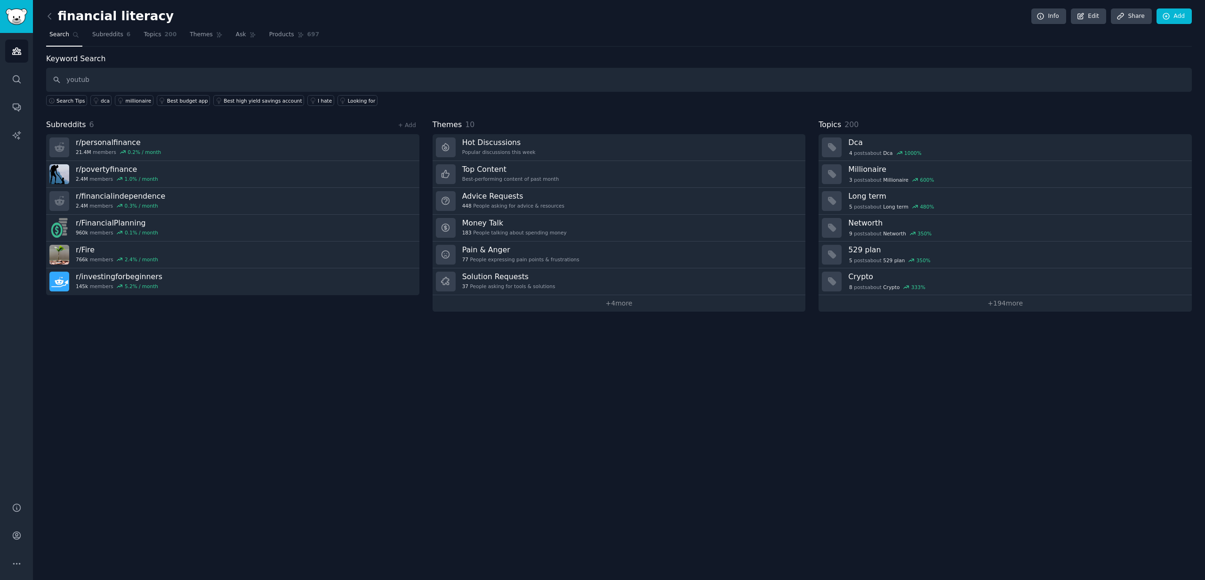
type input "youtube"
click at [394, 386] on div "financial literacy Info Edit Share Add Search Subreddits 6 Topics 200 Themes As…" at bounding box center [619, 290] width 1172 height 580
click at [160, 36] on span "Topics" at bounding box center [152, 35] width 17 height 8
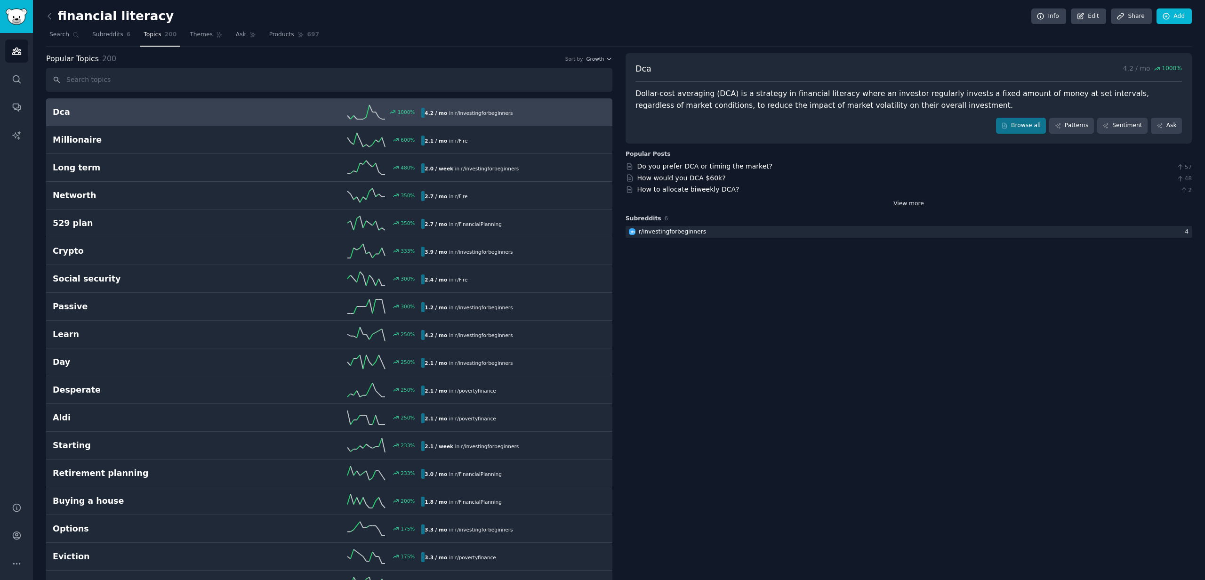
click at [913, 204] on link "View more" at bounding box center [908, 204] width 31 height 8
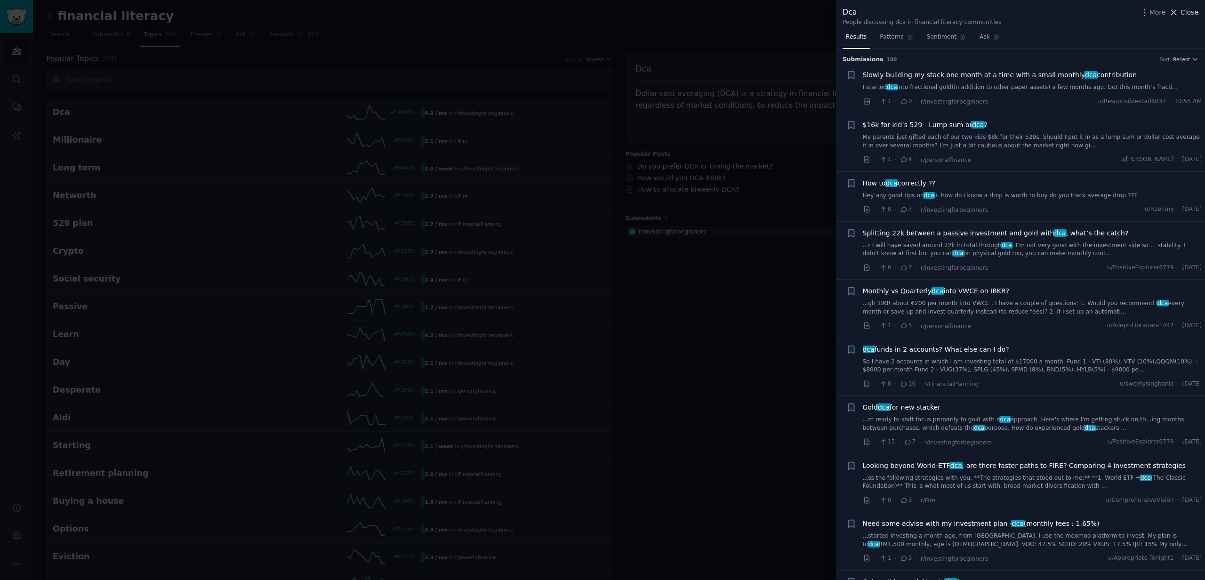
click at [1190, 14] on span "Close" at bounding box center [1189, 13] width 18 height 10
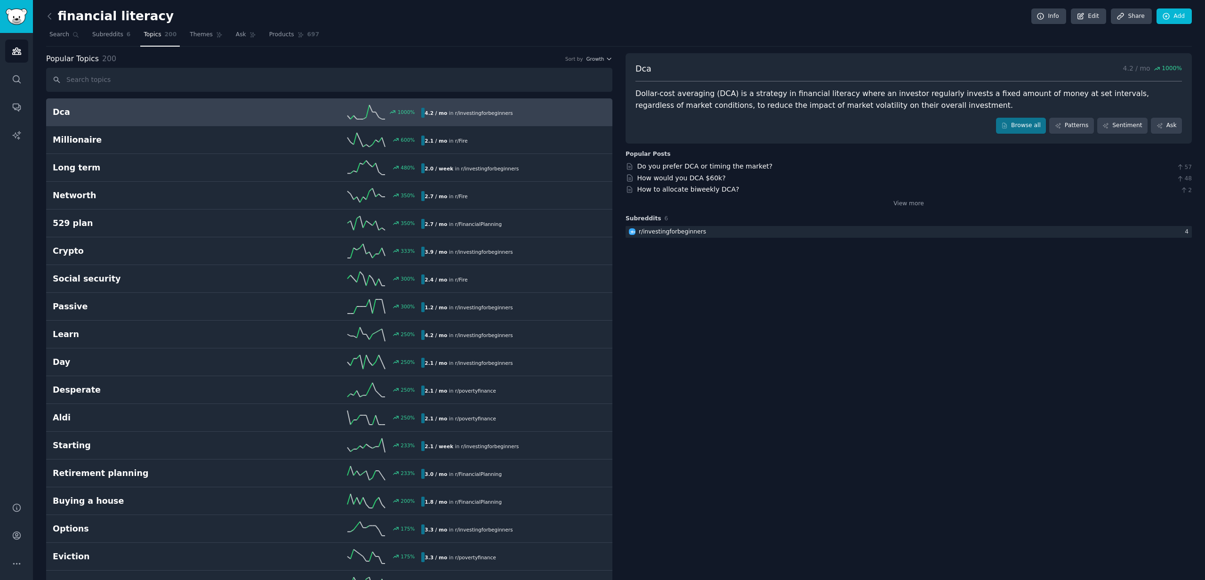
click at [242, 37] on span "Ask" at bounding box center [241, 35] width 10 height 8
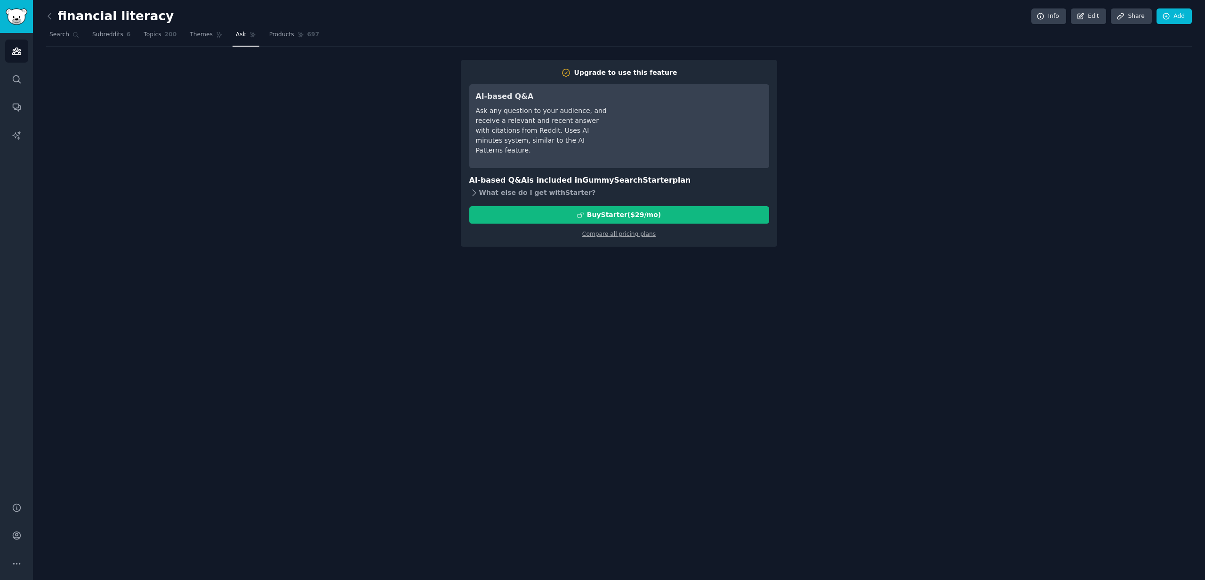
click at [508, 193] on div "What else do I get with Starter ?" at bounding box center [619, 192] width 300 height 13
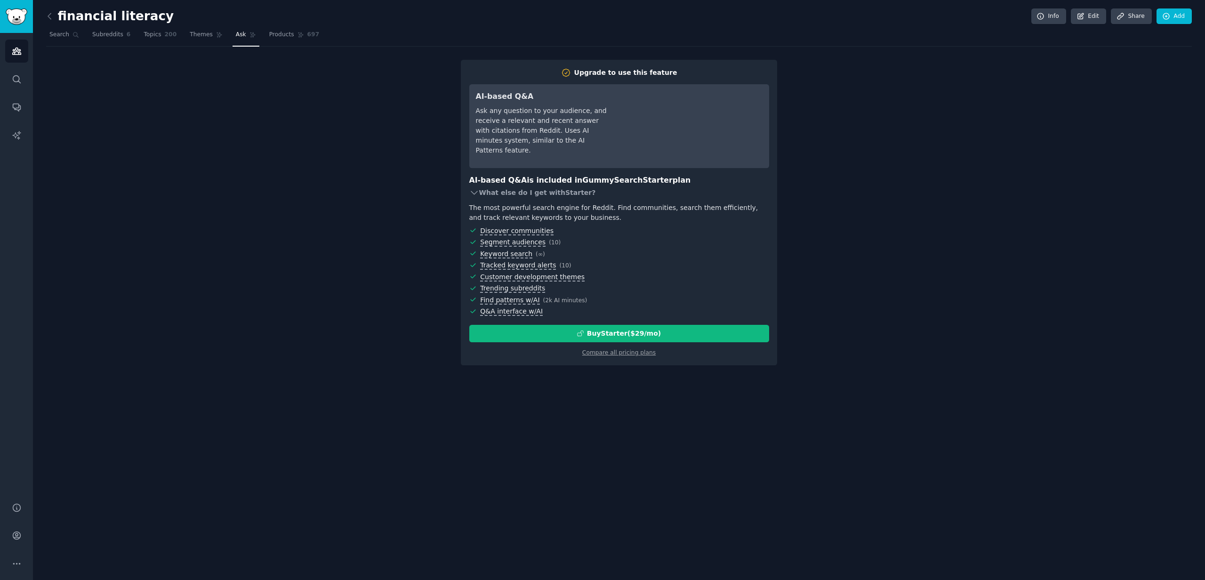
click at [508, 193] on div "What else do I get with Starter ?" at bounding box center [619, 192] width 300 height 13
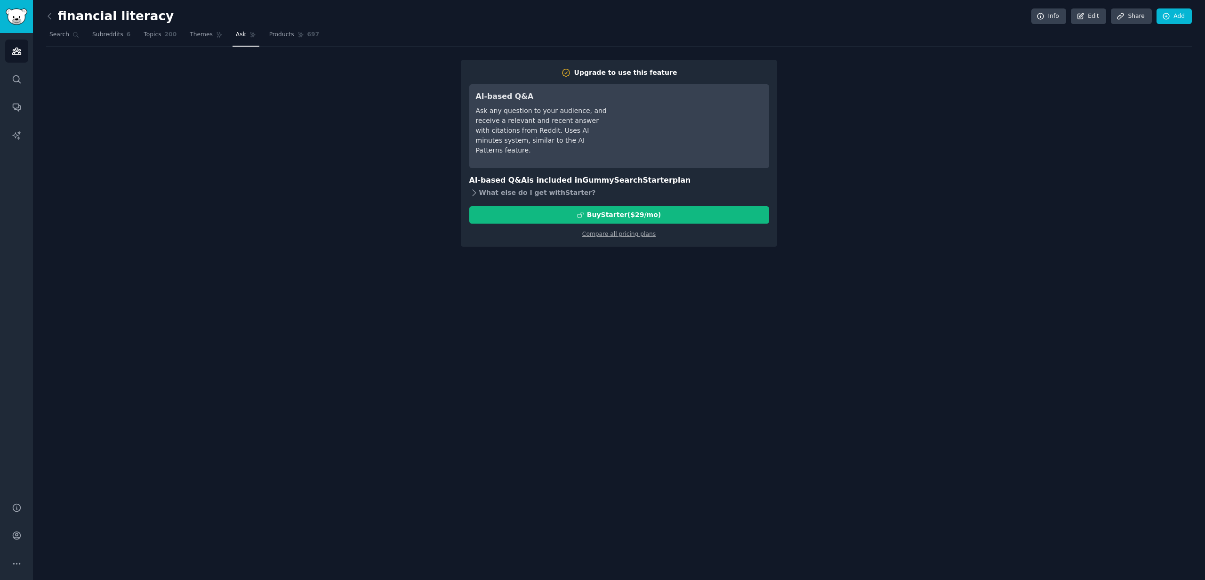
click at [508, 193] on div "What else do I get with Starter ?" at bounding box center [619, 192] width 300 height 13
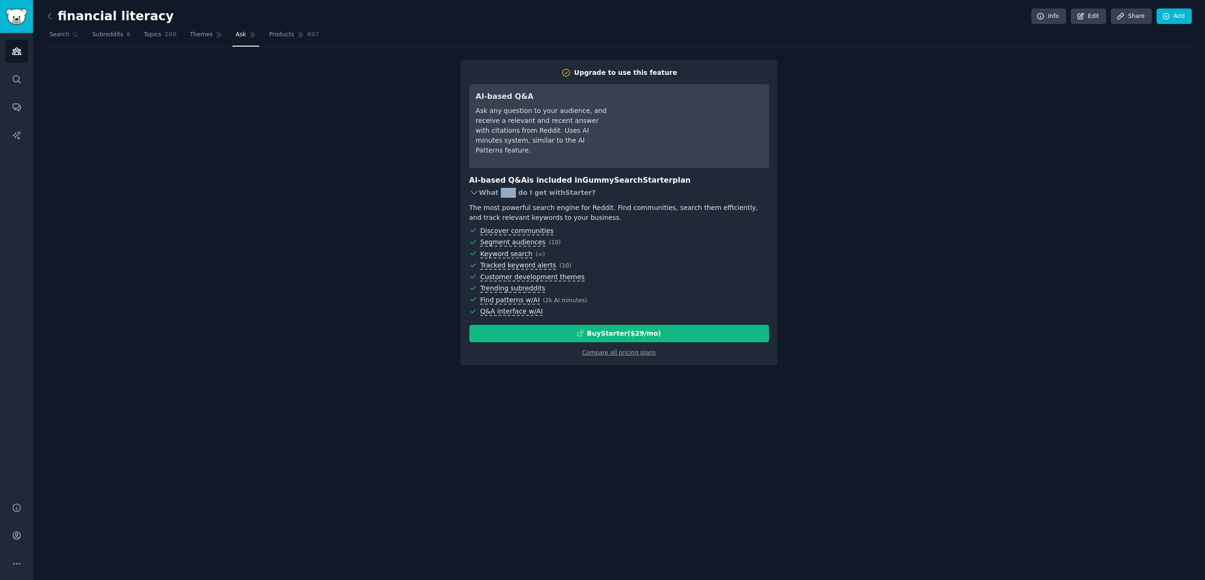
click at [508, 193] on div "What else do I get with Starter ?" at bounding box center [619, 192] width 300 height 13
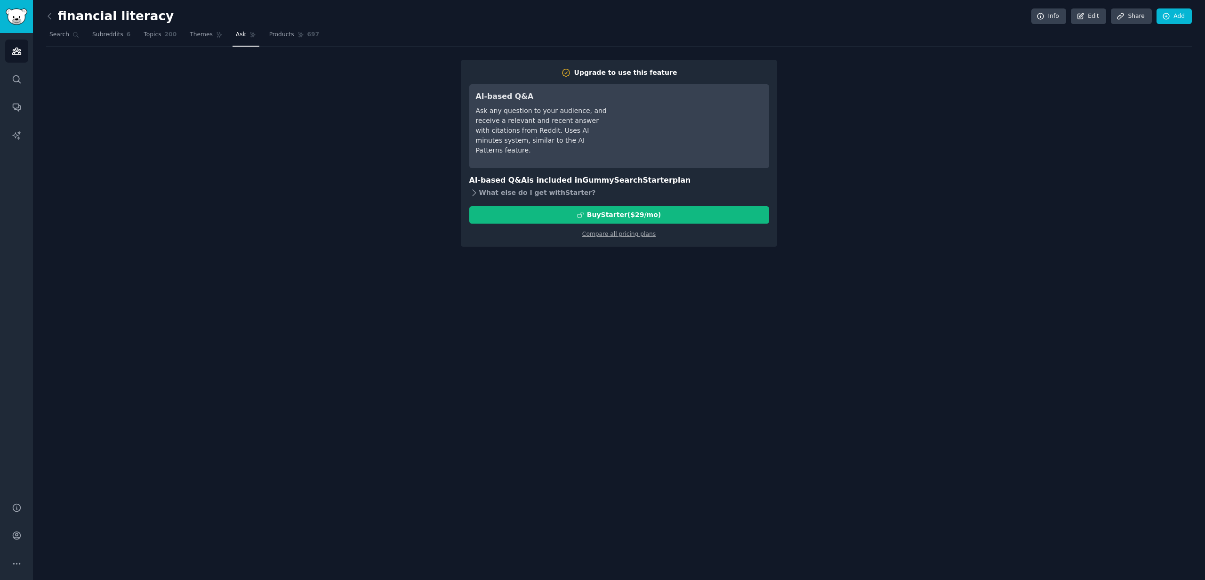
click at [508, 193] on div "What else do I get with Starter ?" at bounding box center [619, 192] width 300 height 13
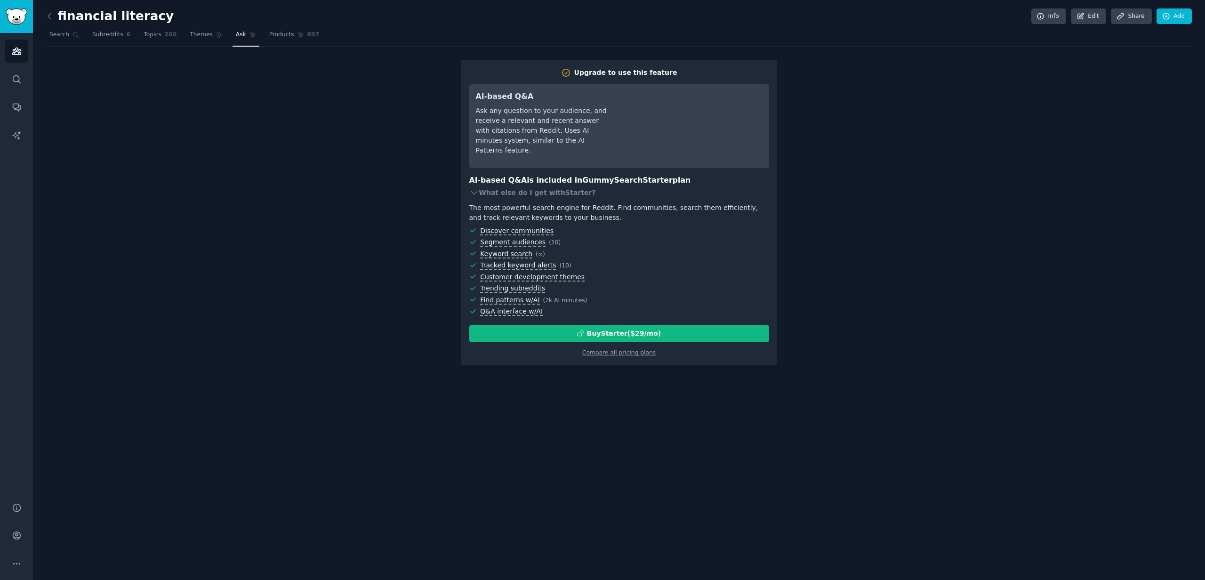
click at [536, 203] on div "The most powerful search engine for Reddit. Find communities, search them effic…" at bounding box center [619, 213] width 300 height 20
click at [348, 155] on div "Upgrade to use this feature AI-based Q&A Ask any question to your audience, and…" at bounding box center [618, 212] width 1145 height 305
click at [405, 264] on div "Upgrade to use this feature AI-based Q&A Ask any question to your audience, and…" at bounding box center [618, 212] width 1145 height 305
click at [926, 154] on div "Upgrade to use this feature AI-based Q&A Ask any question to your audience, and…" at bounding box center [618, 212] width 1145 height 305
click at [202, 39] on link "Themes" at bounding box center [206, 36] width 40 height 19
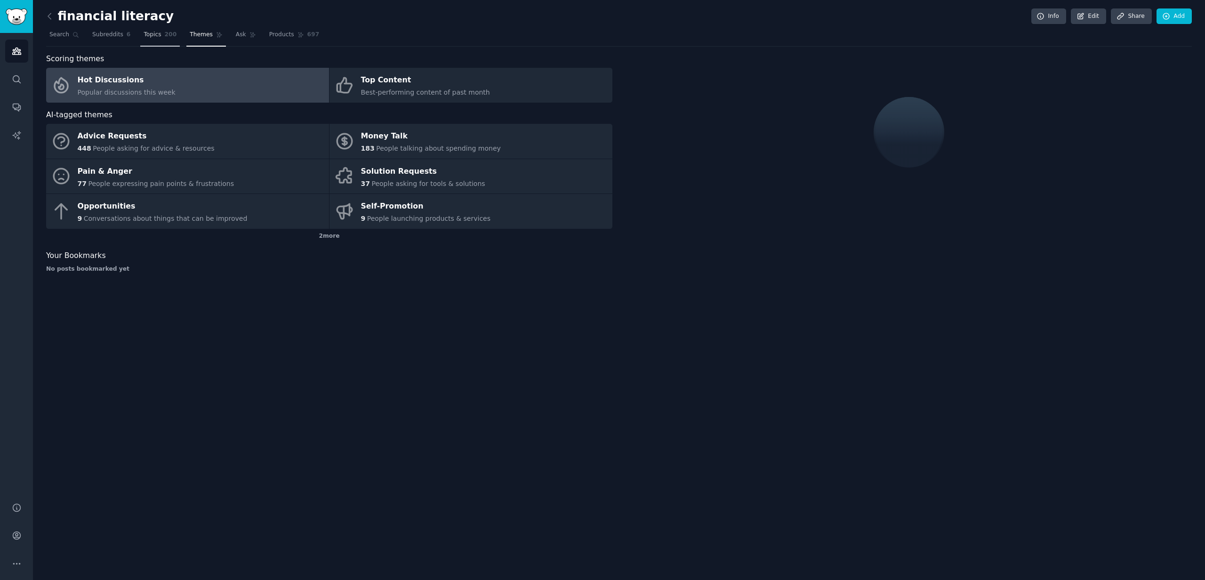
click at [147, 37] on span "Topics" at bounding box center [152, 35] width 17 height 8
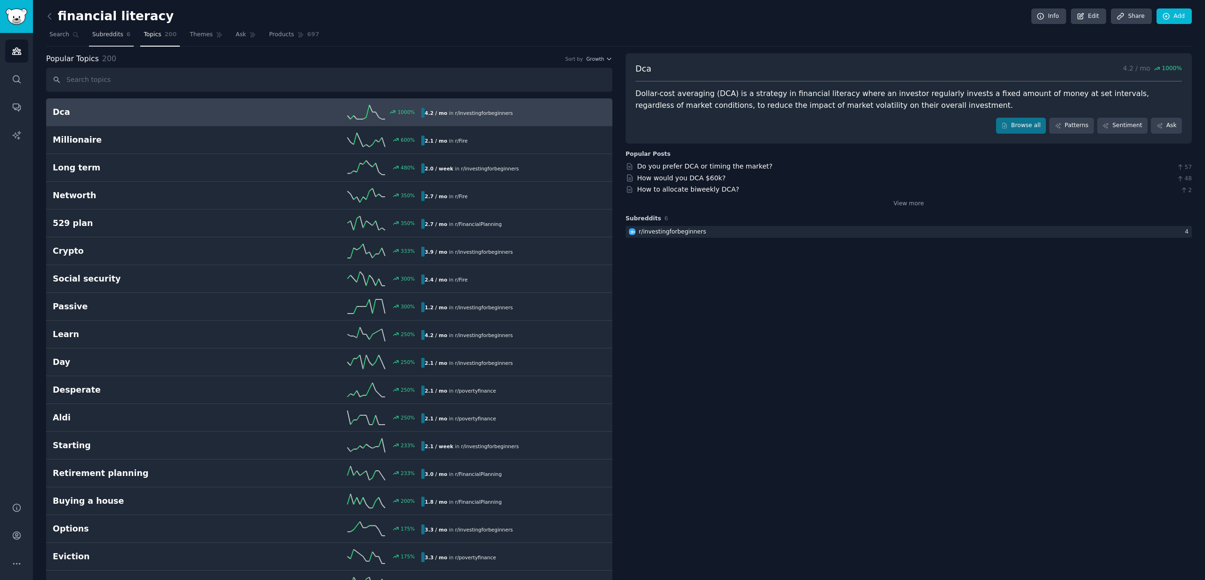
click at [106, 32] on span "Subreddits" at bounding box center [107, 35] width 31 height 8
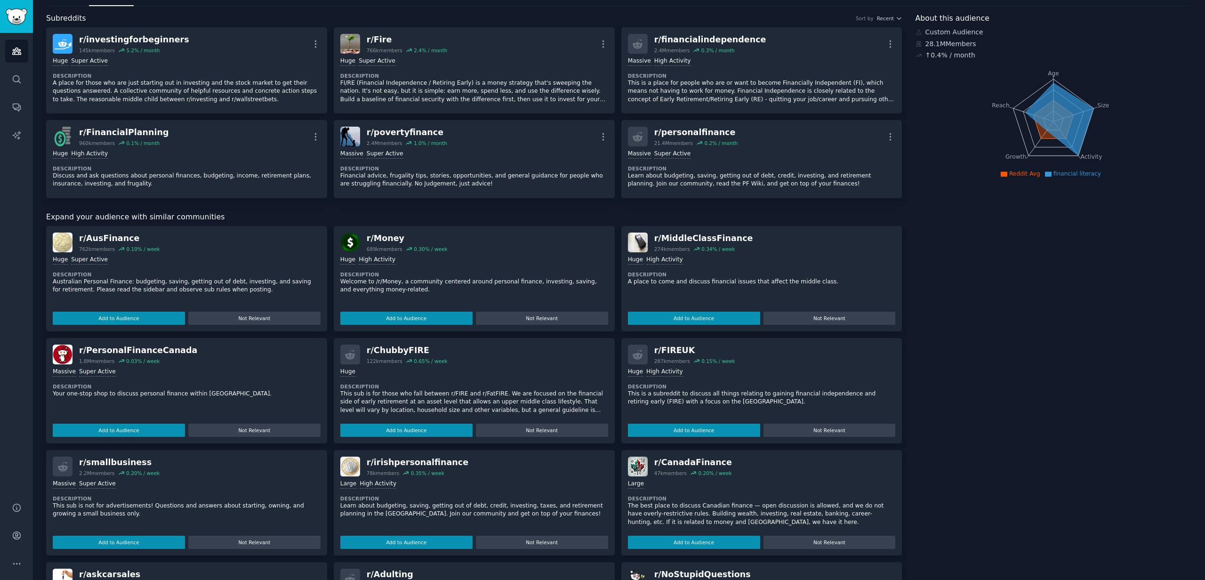
scroll to position [43, 0]
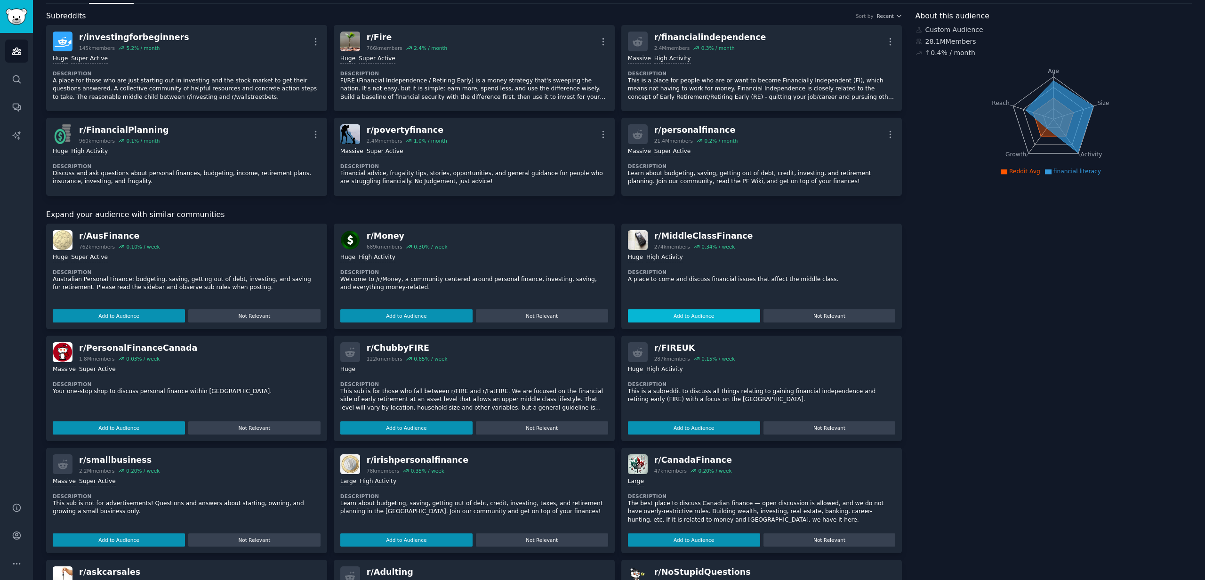
click at [708, 317] on button "Add to Audience" at bounding box center [694, 315] width 132 height 13
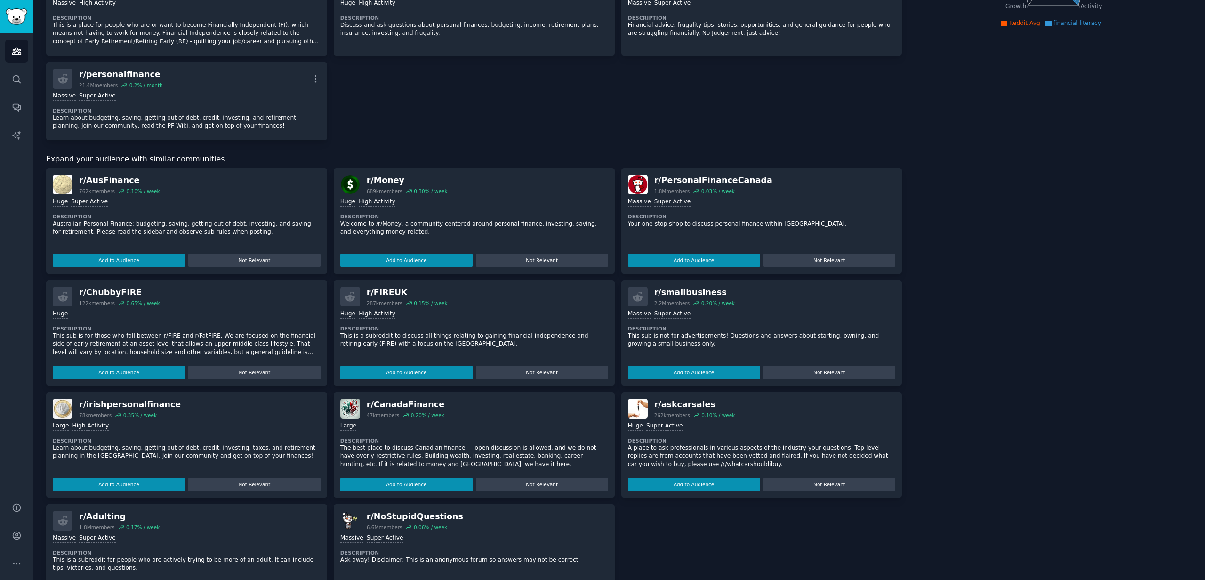
scroll to position [191, 0]
click at [449, 263] on button "Add to Audience" at bounding box center [406, 260] width 132 height 13
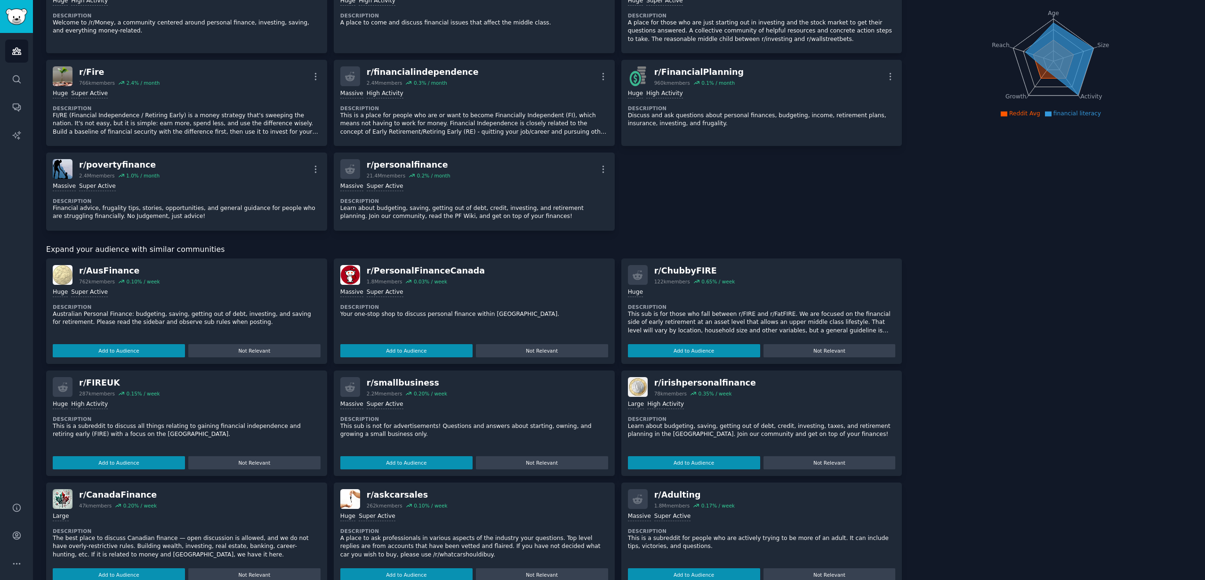
scroll to position [0, 0]
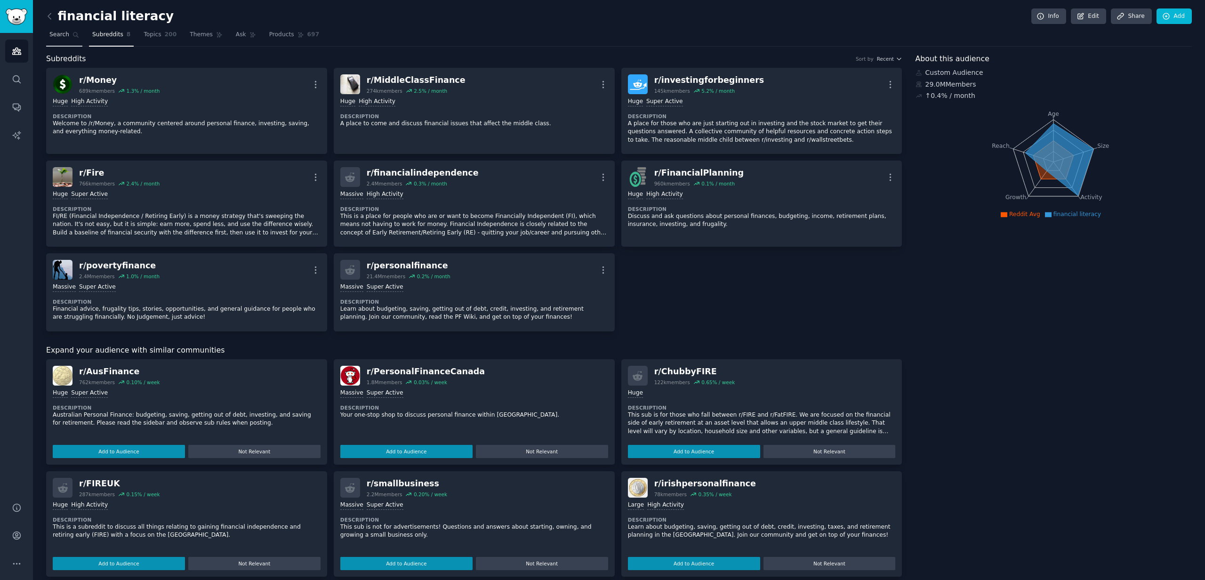
click at [68, 34] on span "Search" at bounding box center [59, 35] width 20 height 8
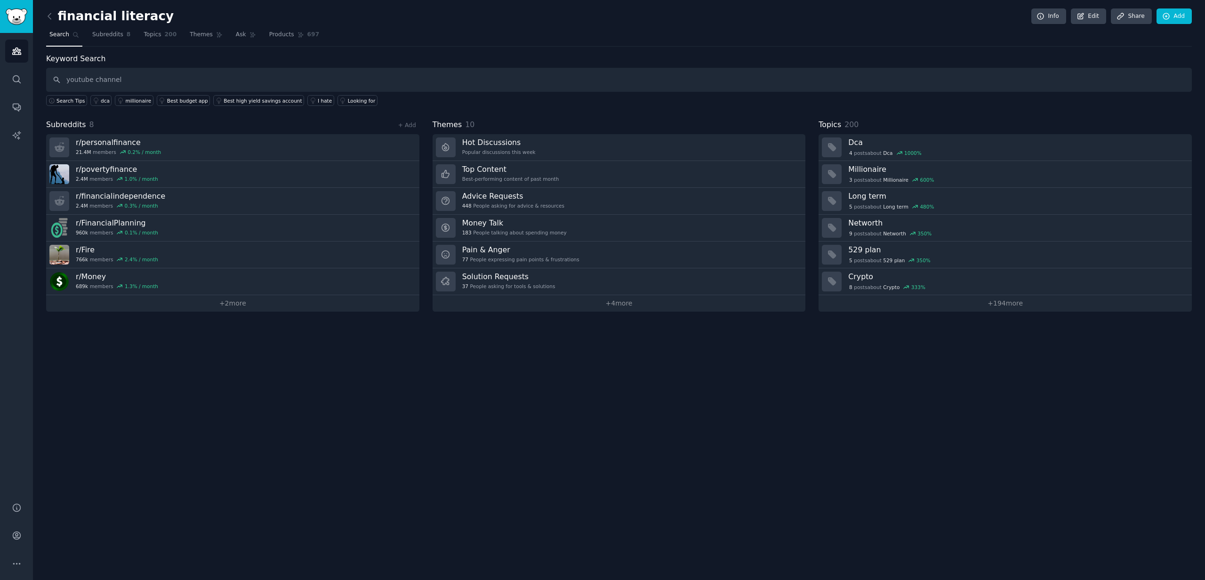
type input "youtube channel"
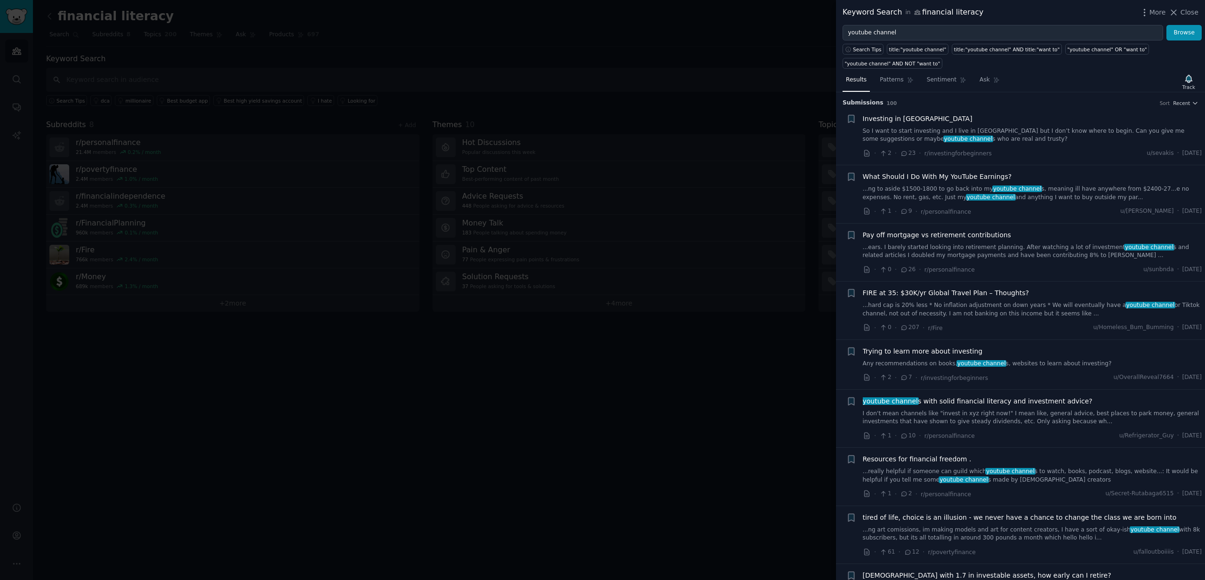
click at [1050, 139] on link "So I want to start investing and I live in [GEOGRAPHIC_DATA] but I don’t know w…" at bounding box center [1032, 135] width 339 height 16
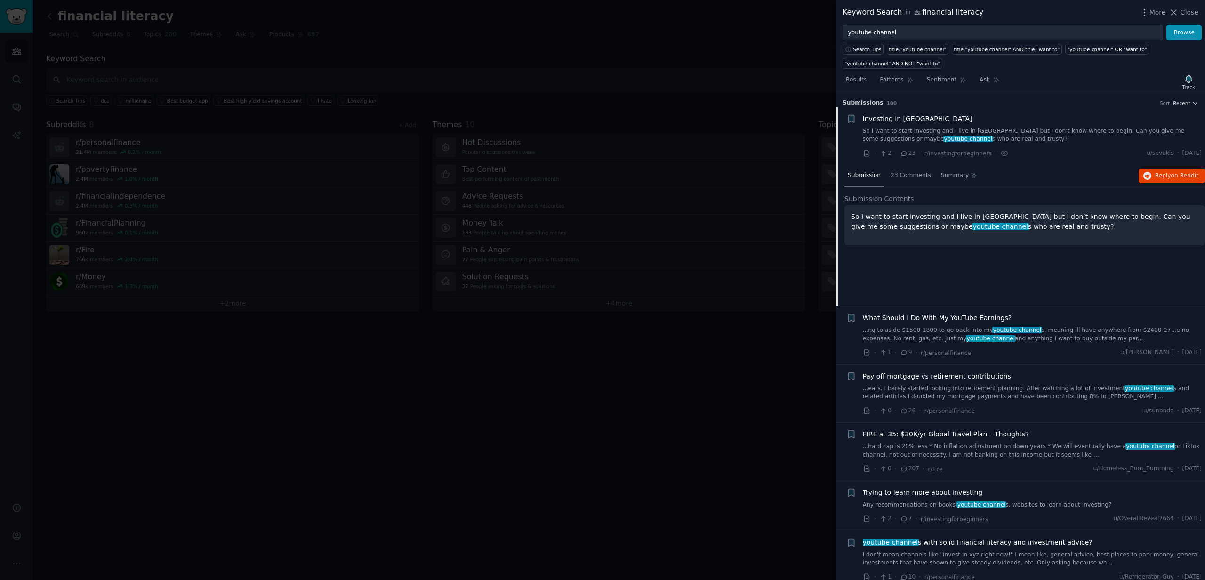
scroll to position [15, 0]
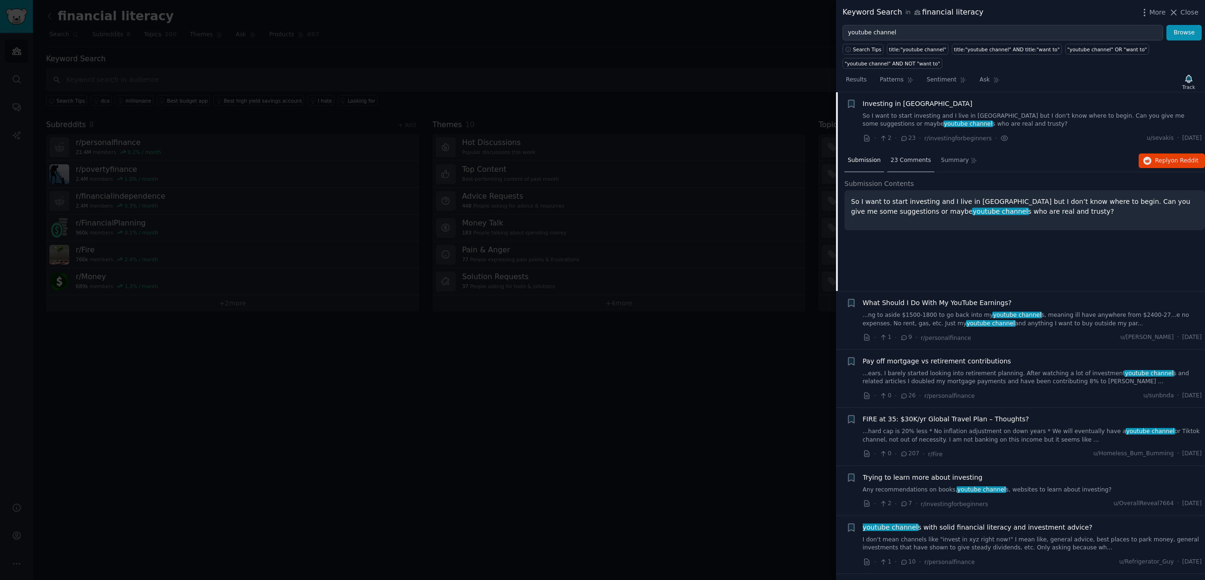
click at [899, 160] on span "23 Comments" at bounding box center [910, 160] width 40 height 8
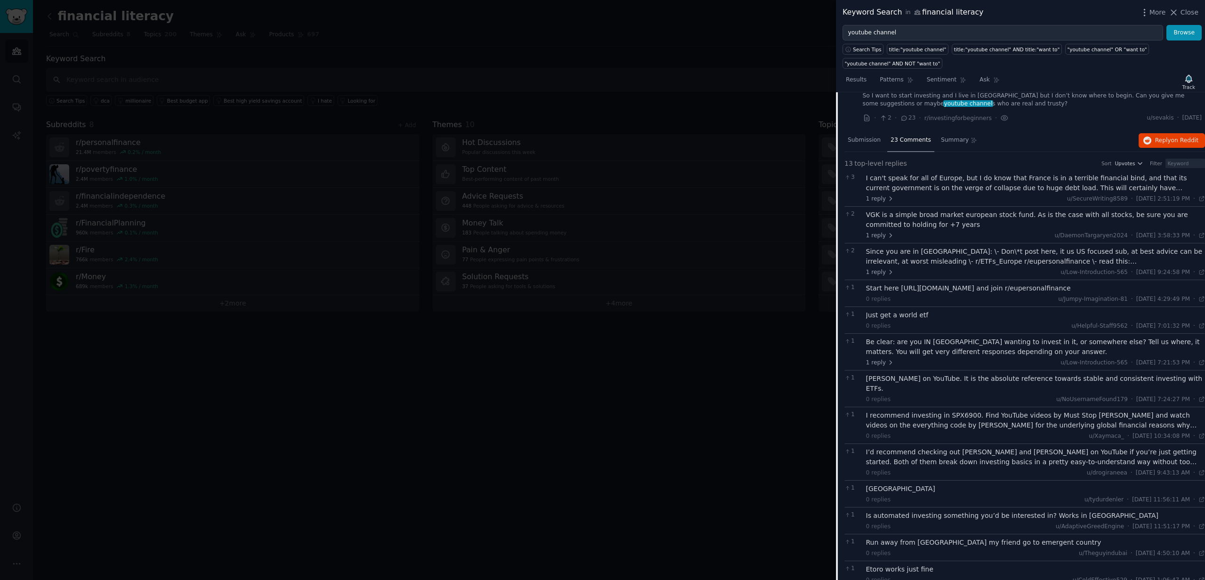
scroll to position [36, 0]
click at [945, 260] on div "Since you are in [GEOGRAPHIC_DATA]: \- Don\*t post here, it us US focused sub, …" at bounding box center [1035, 256] width 339 height 20
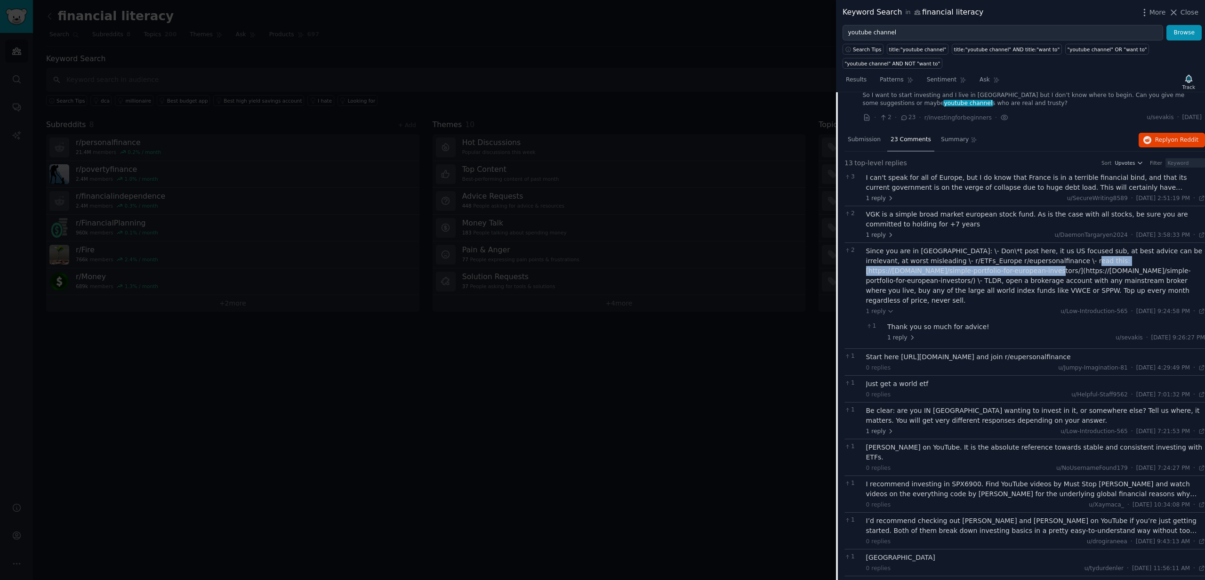
drag, startPoint x: 1054, startPoint y: 261, endPoint x: 935, endPoint y: 274, distance: 119.7
click at [935, 274] on div "Since you are in [GEOGRAPHIC_DATA]: \- Don\*t post here, it us US focused sub, …" at bounding box center [1035, 275] width 339 height 59
copy div "[URL][DOMAIN_NAME]"
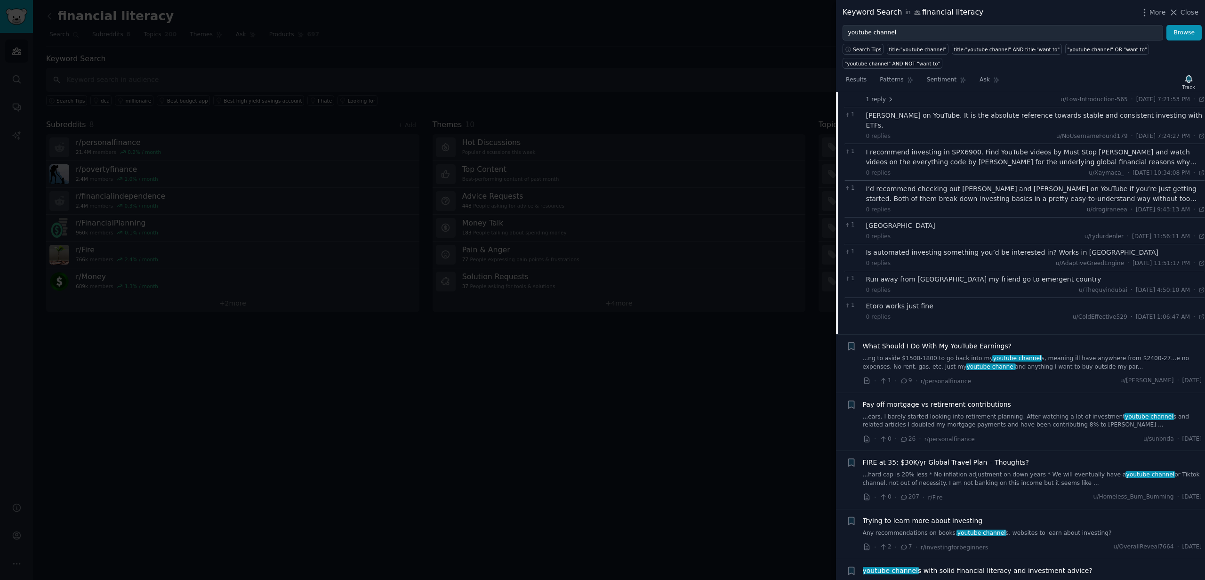
scroll to position [368, 0]
click at [946, 412] on link "...ears. I barely started looking into retirement planning. After watching a lo…" at bounding box center [1032, 420] width 339 height 16
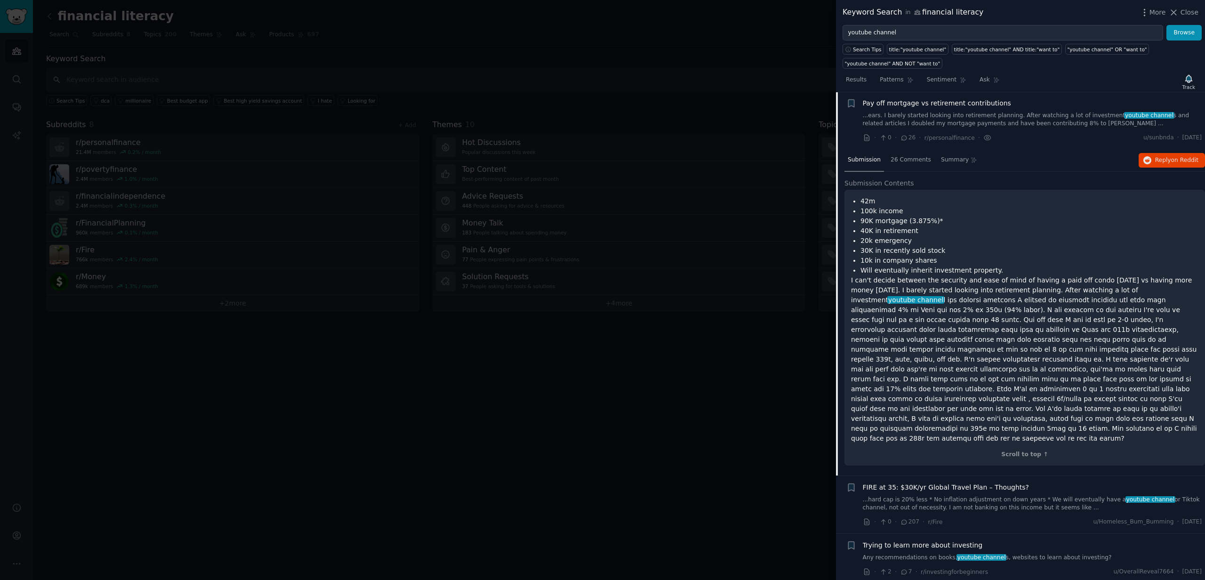
scroll to position [131, 0]
click at [901, 163] on span "26 Comments" at bounding box center [910, 160] width 40 height 8
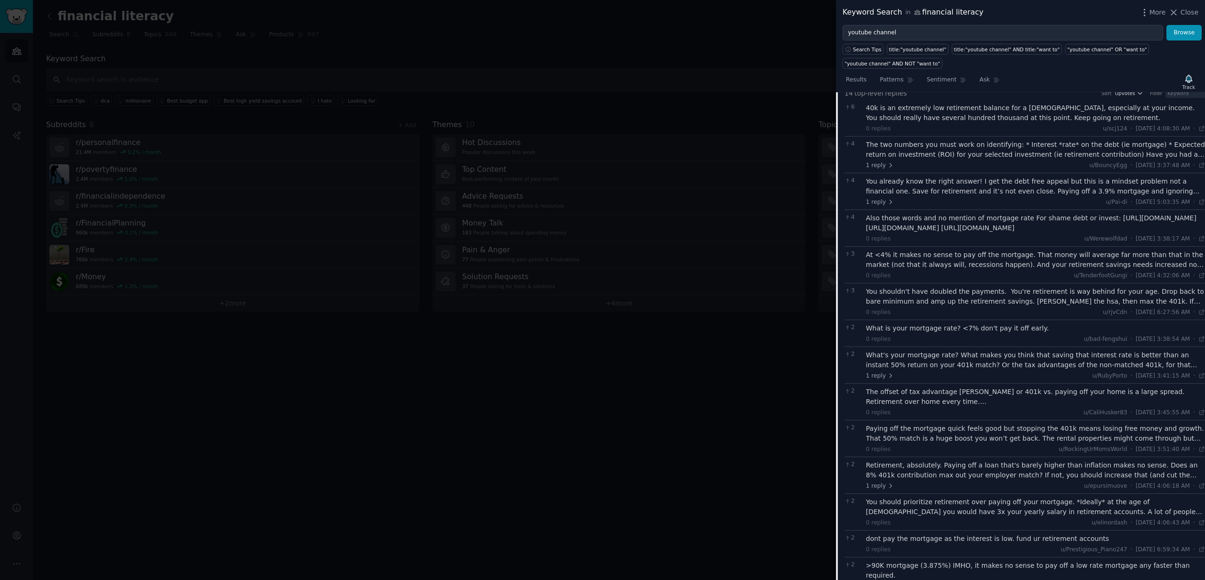
scroll to position [159, 0]
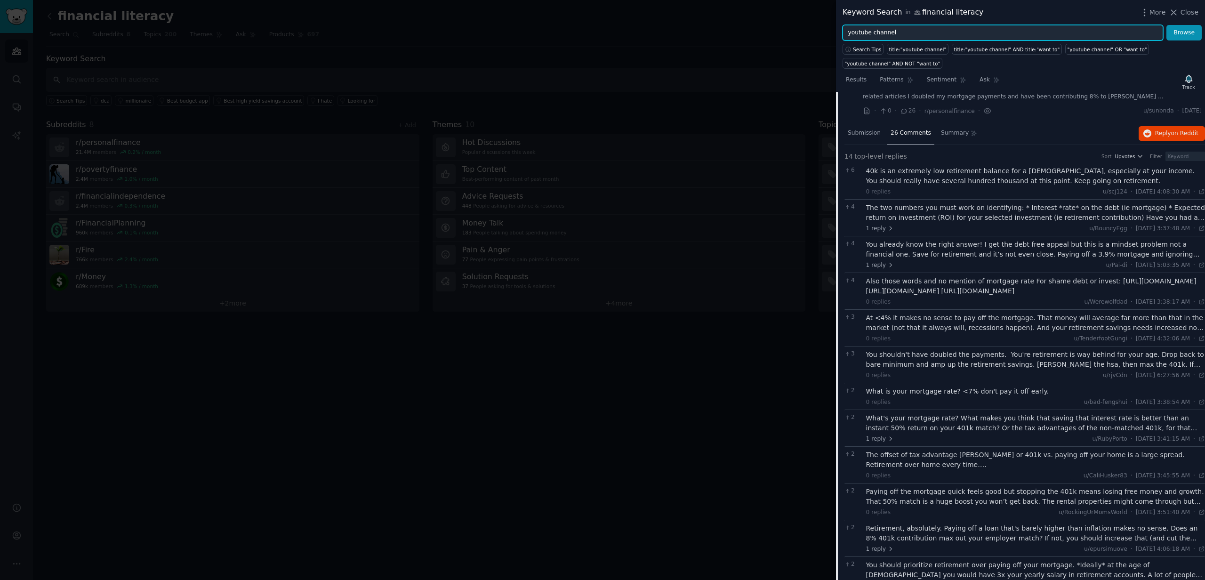
click at [910, 30] on input "youtube channel" at bounding box center [1002, 33] width 320 height 16
click at [1166, 25] on button "Browse" at bounding box center [1183, 33] width 35 height 16
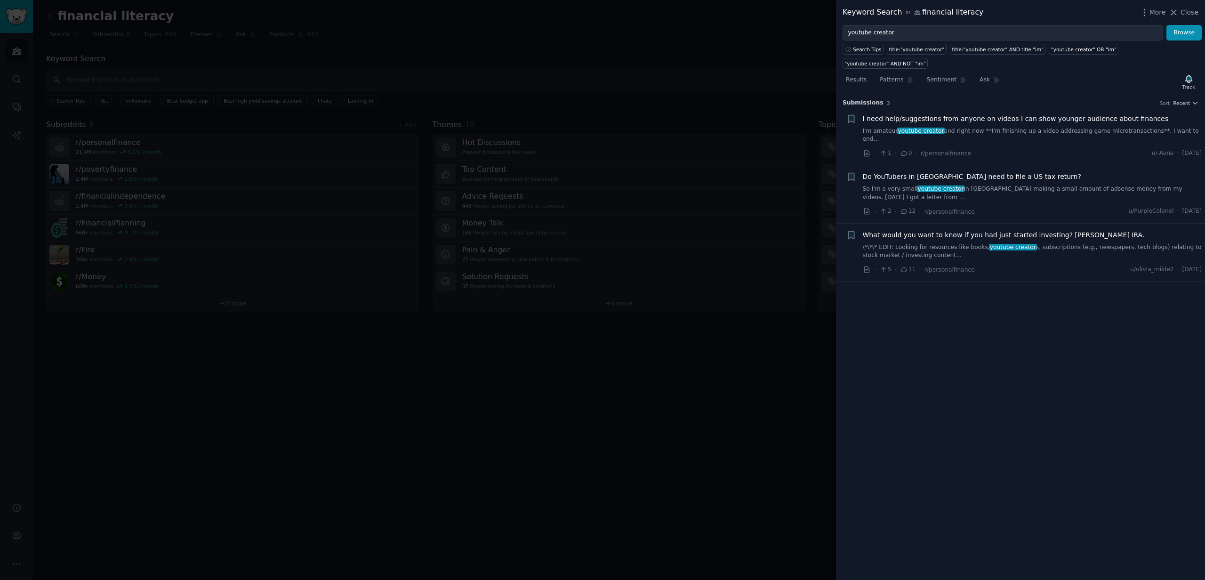
click at [986, 253] on div "What would you want to know if you had just started investing? [PERSON_NAME] IR…" at bounding box center [1032, 252] width 339 height 45
click at [943, 243] on link "\*\*\* EDIT: Looking for resources like books, youtube creator s, subscriptions…" at bounding box center [1032, 251] width 339 height 16
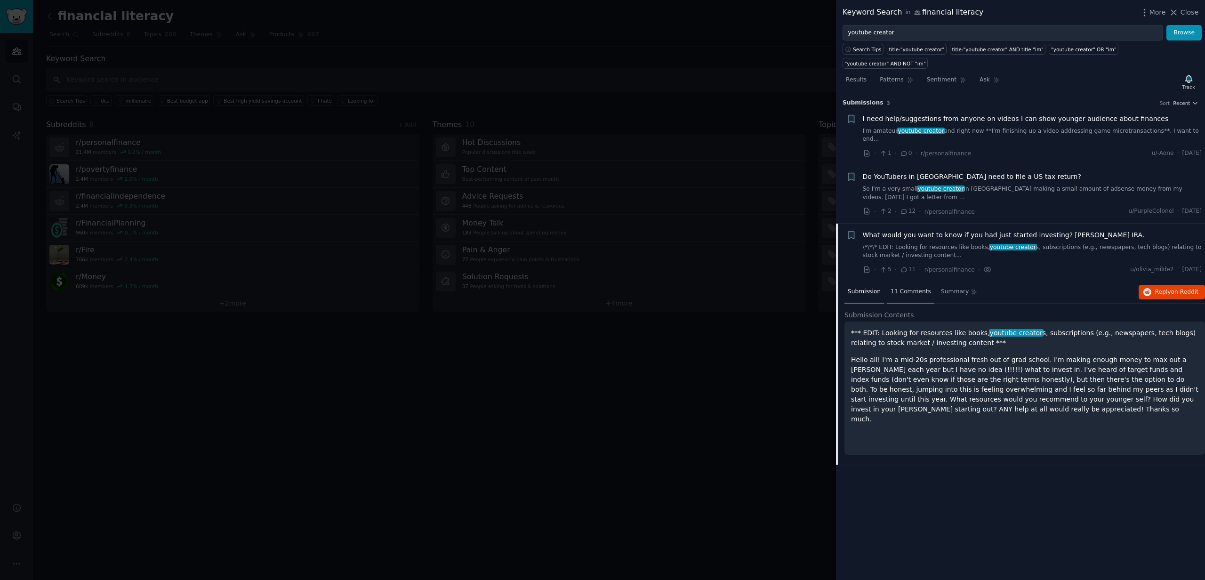
click at [909, 290] on div "11 Comments" at bounding box center [910, 292] width 47 height 23
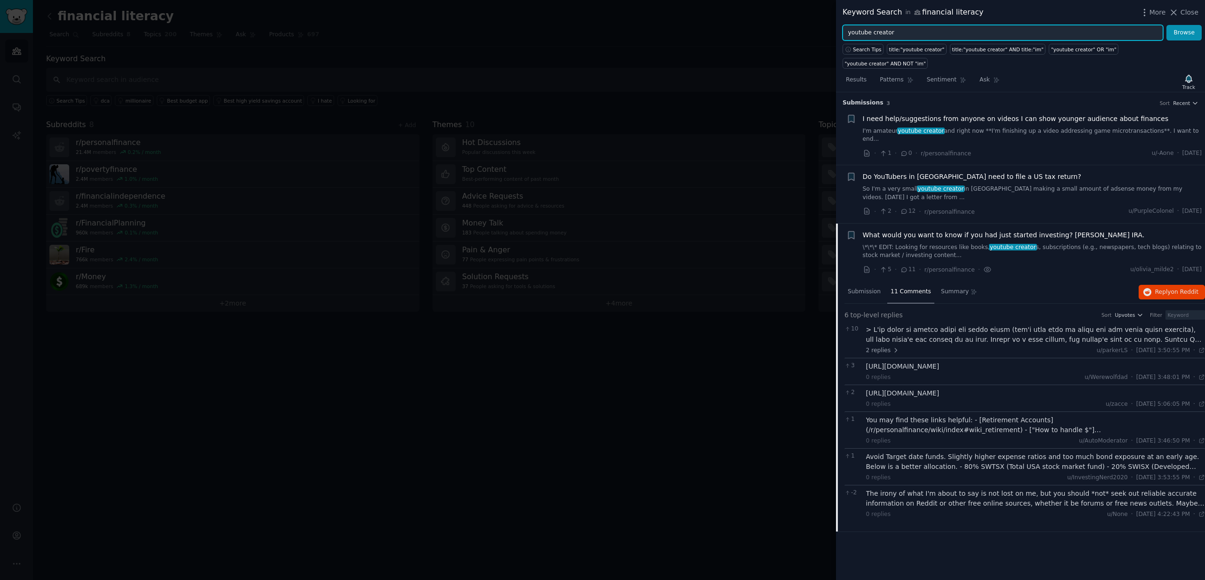
click at [917, 30] on input "youtube creator" at bounding box center [1002, 33] width 320 height 16
type input "c"
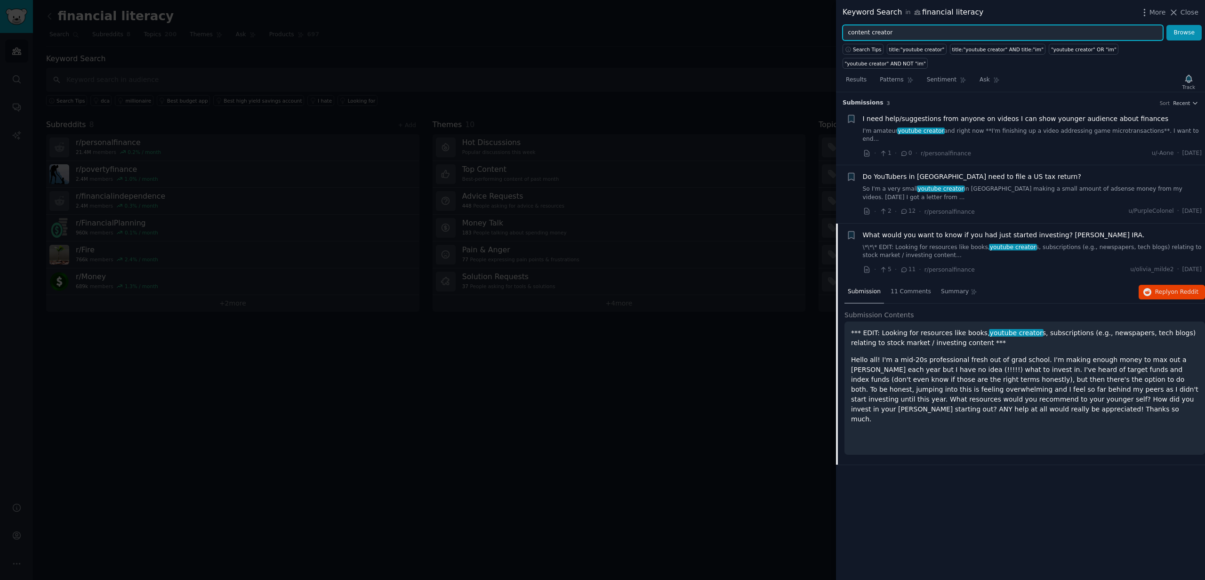
type input "content creator"
click at [1166, 25] on button "Browse" at bounding box center [1183, 33] width 35 height 16
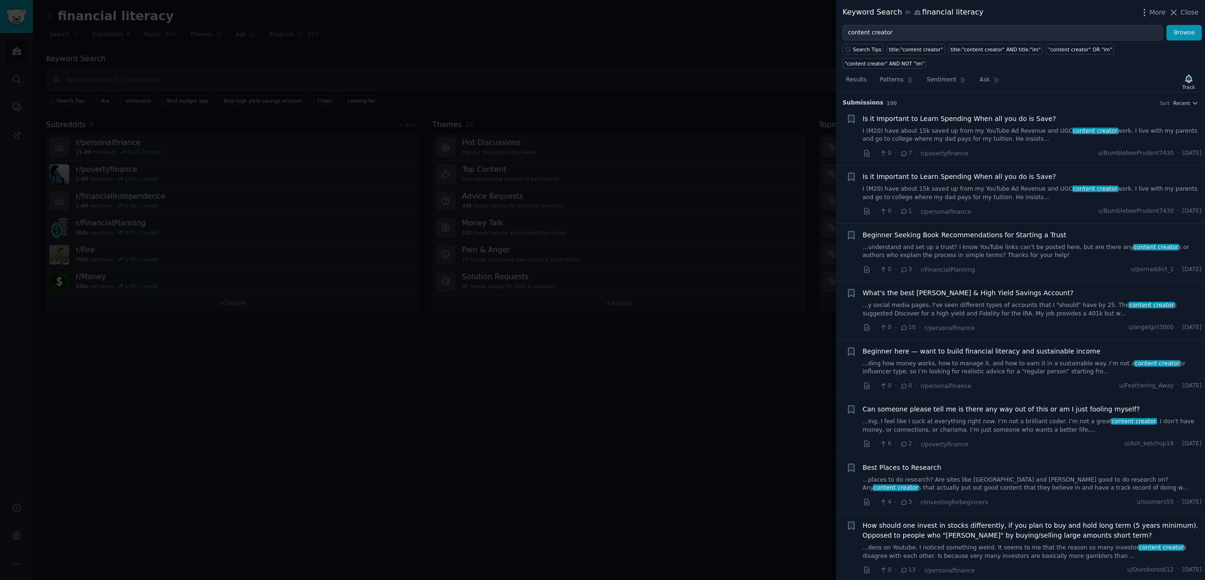
click at [1015, 243] on link "...understand and set up a trust? I know YouTube links can’t be posted here, bu…" at bounding box center [1032, 251] width 339 height 16
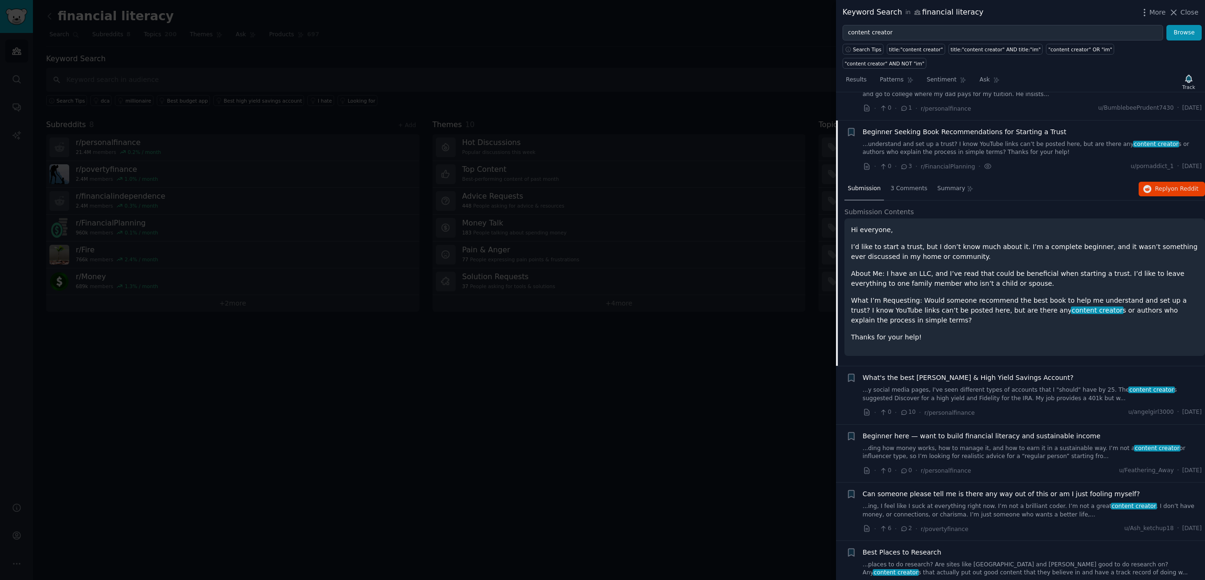
scroll to position [131, 0]
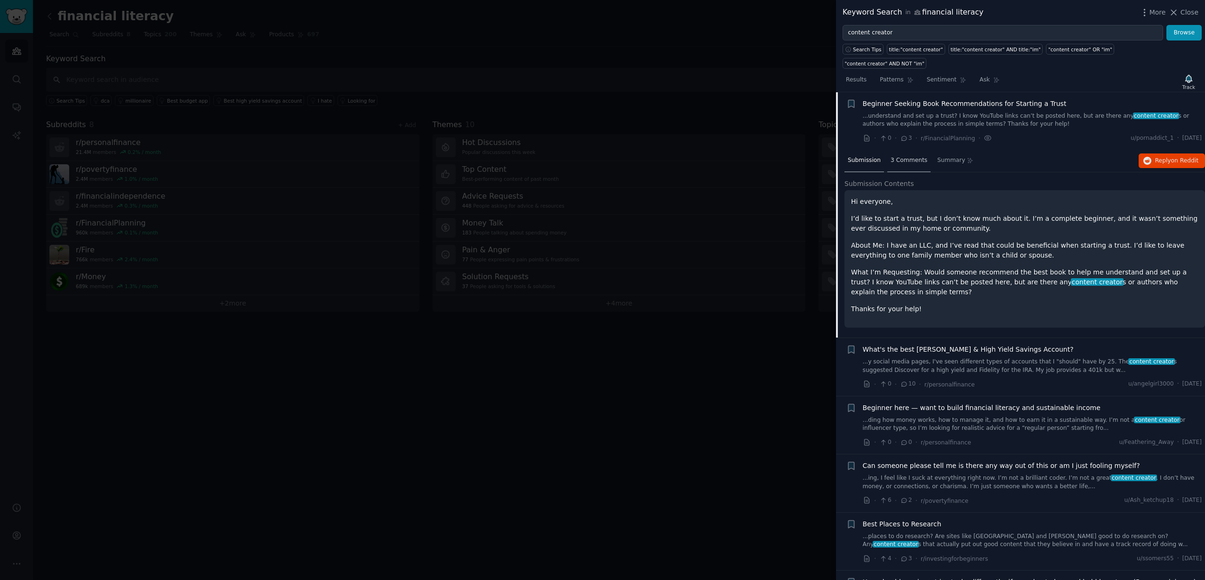
click at [891, 156] on span "3 Comments" at bounding box center [908, 160] width 37 height 8
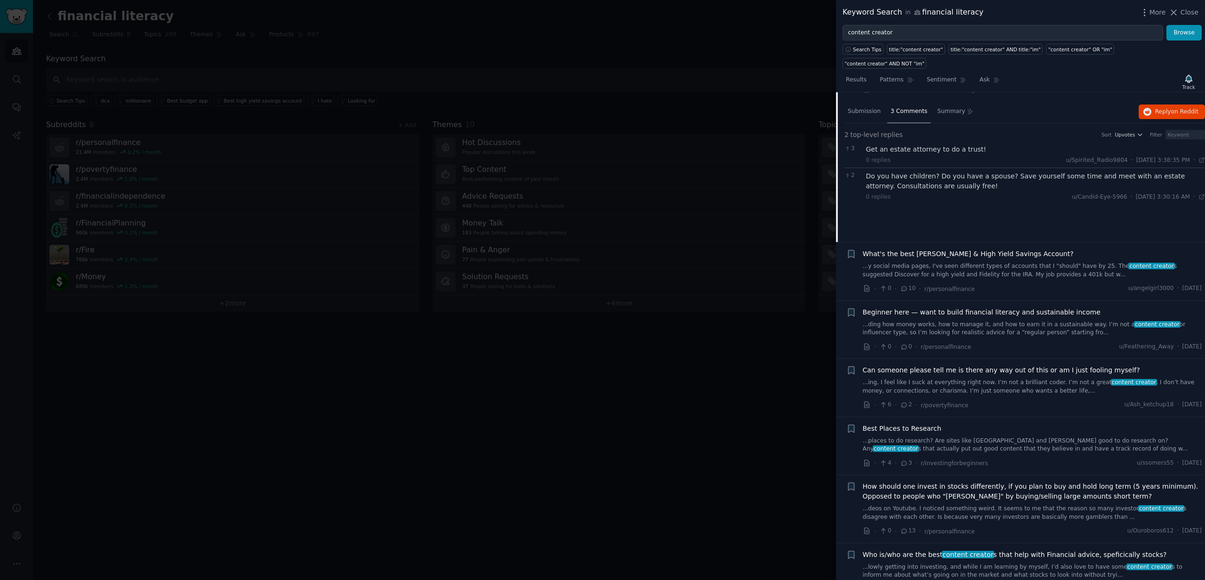
scroll to position [185, 0]
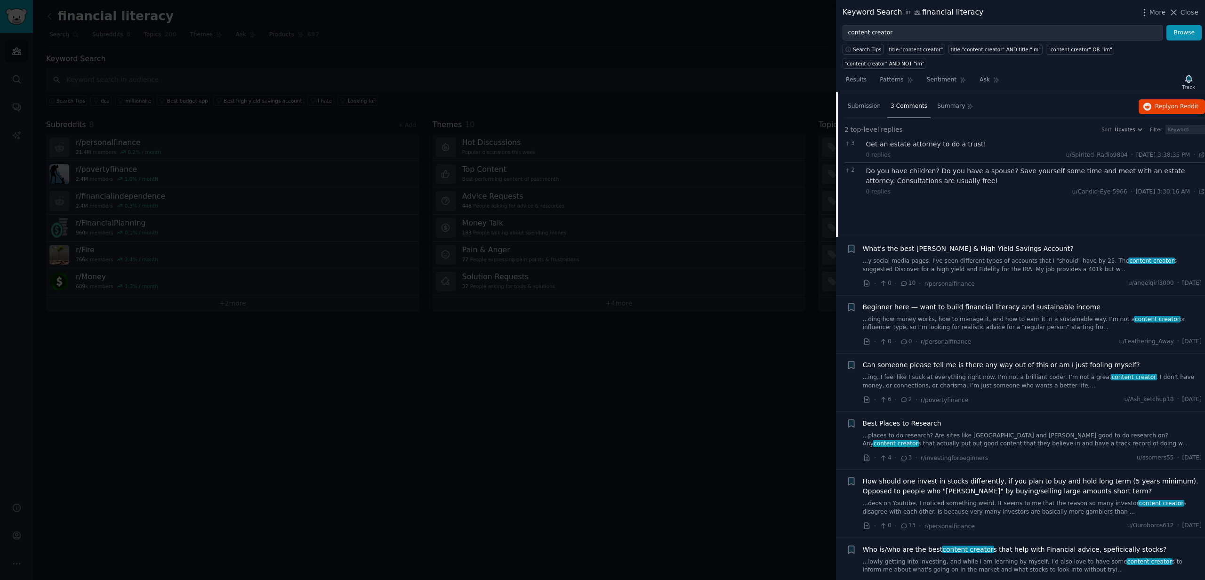
click at [1075, 431] on link "...places to do research? Are sites like [GEOGRAPHIC_DATA] and [PERSON_NAME] go…" at bounding box center [1032, 439] width 339 height 16
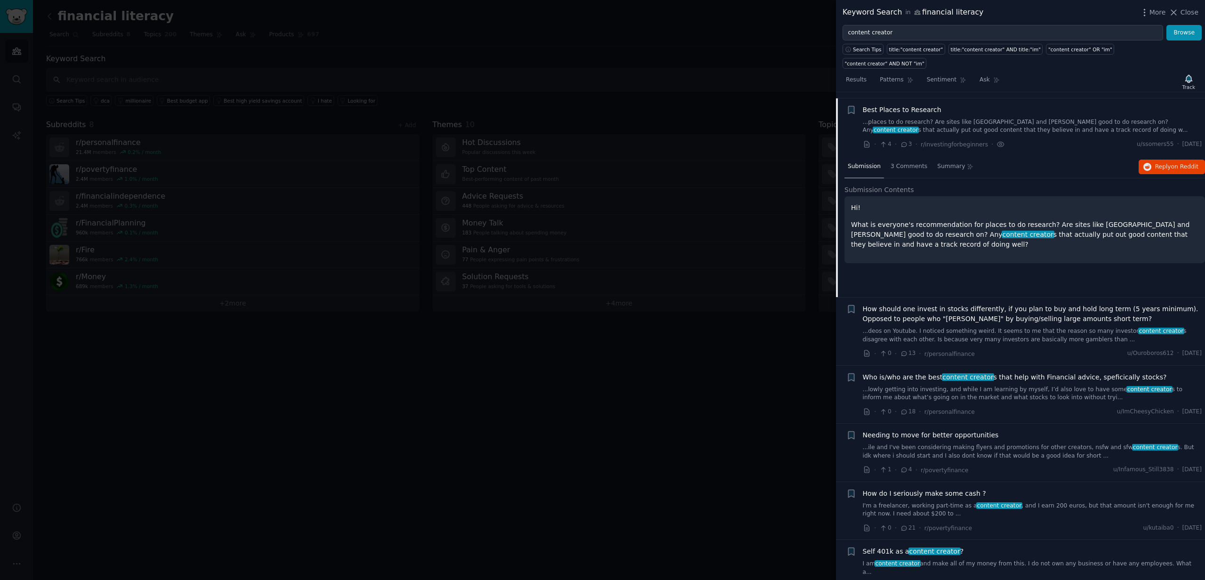
scroll to position [364, 0]
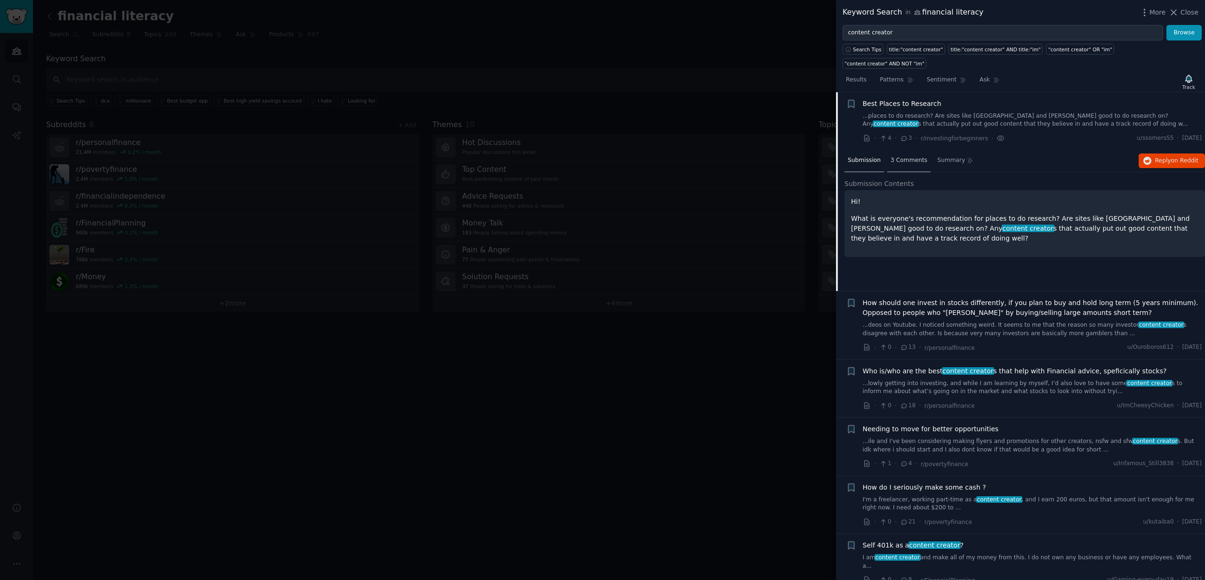
click at [895, 156] on span "3 Comments" at bounding box center [908, 160] width 37 height 8
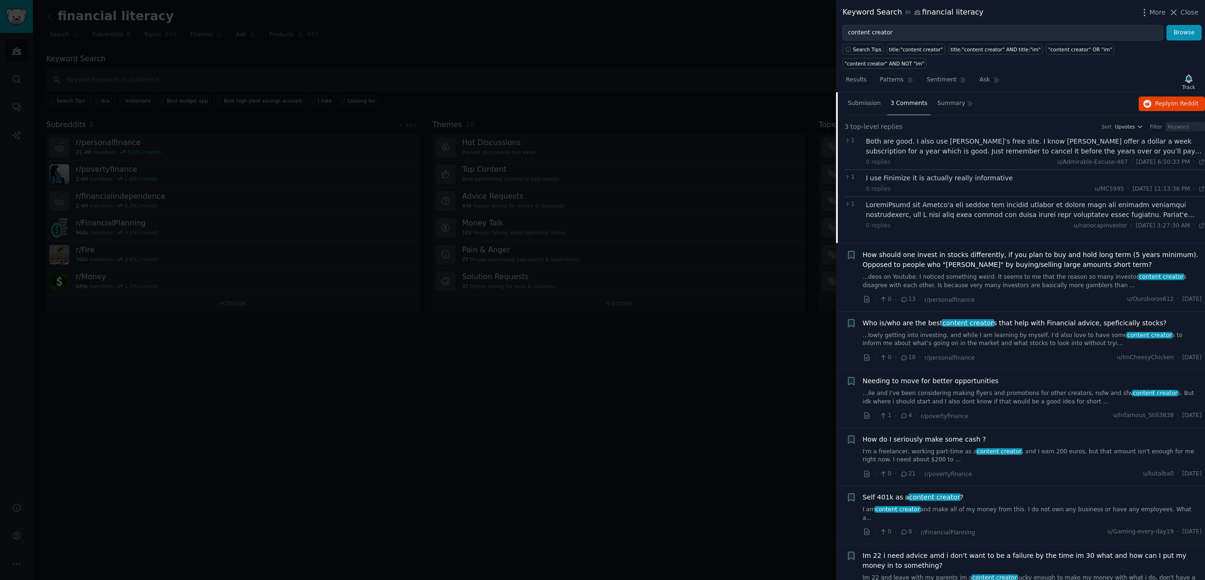
scroll to position [421, 0]
click at [1092, 331] on link "...lowly getting into investing, and while I am learning by myself, I’d also lo…" at bounding box center [1032, 339] width 339 height 16
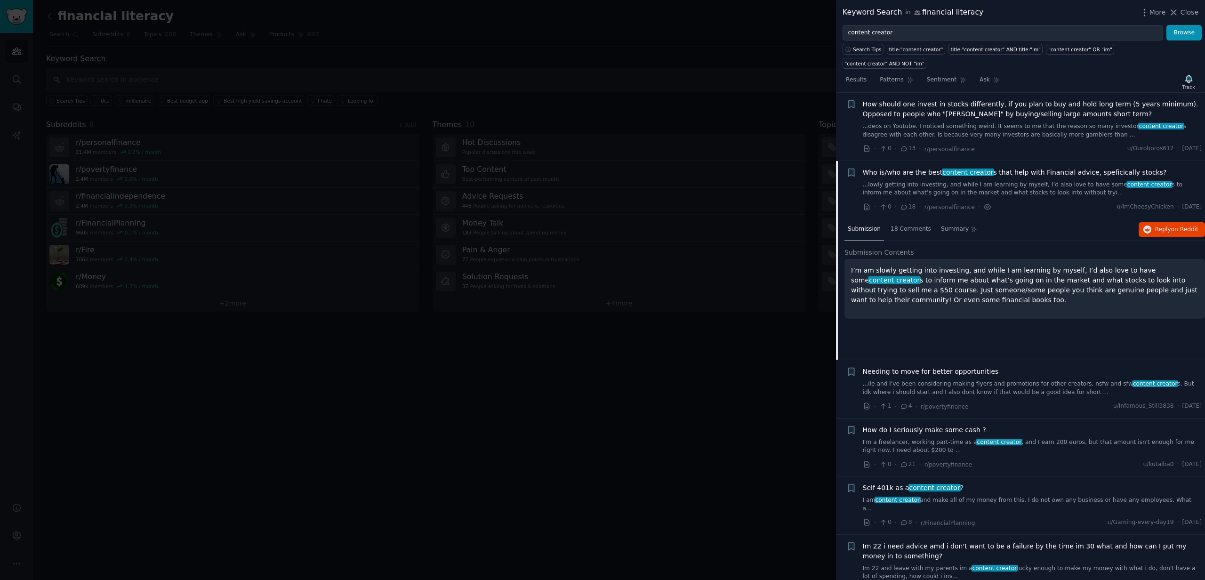
scroll to position [490, 0]
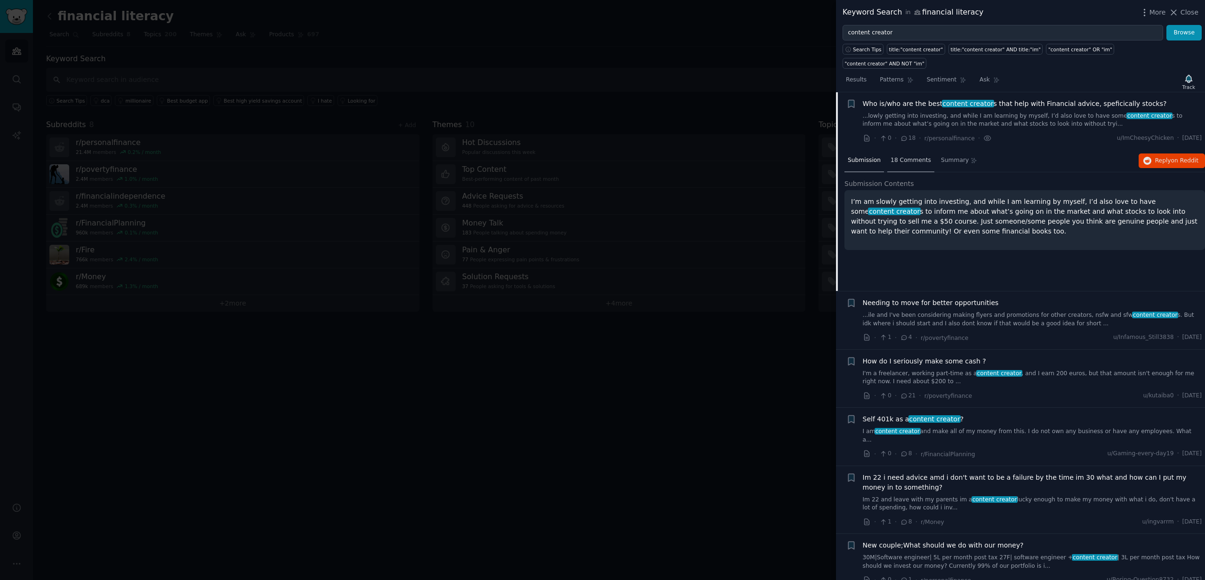
click at [907, 150] on div "18 Comments" at bounding box center [910, 161] width 47 height 23
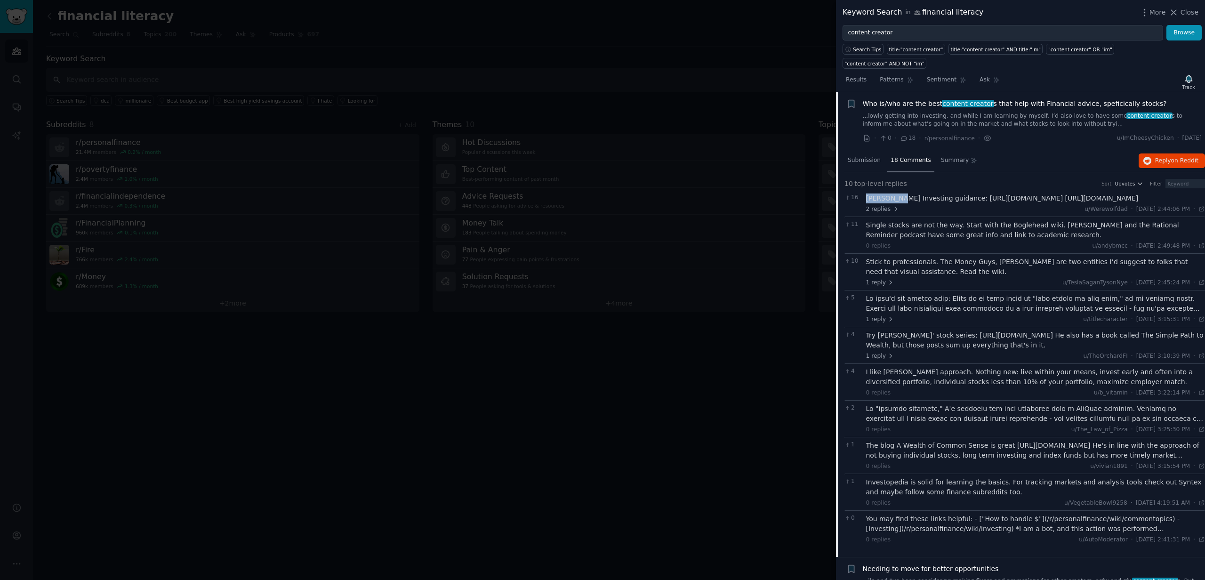
drag, startPoint x: 866, startPoint y: 184, endPoint x: 899, endPoint y: 184, distance: 32.9
click at [899, 193] on div "[PERSON_NAME] Investing guidance: [URL][DOMAIN_NAME] [URL][DOMAIN_NAME]" at bounding box center [1035, 198] width 339 height 10
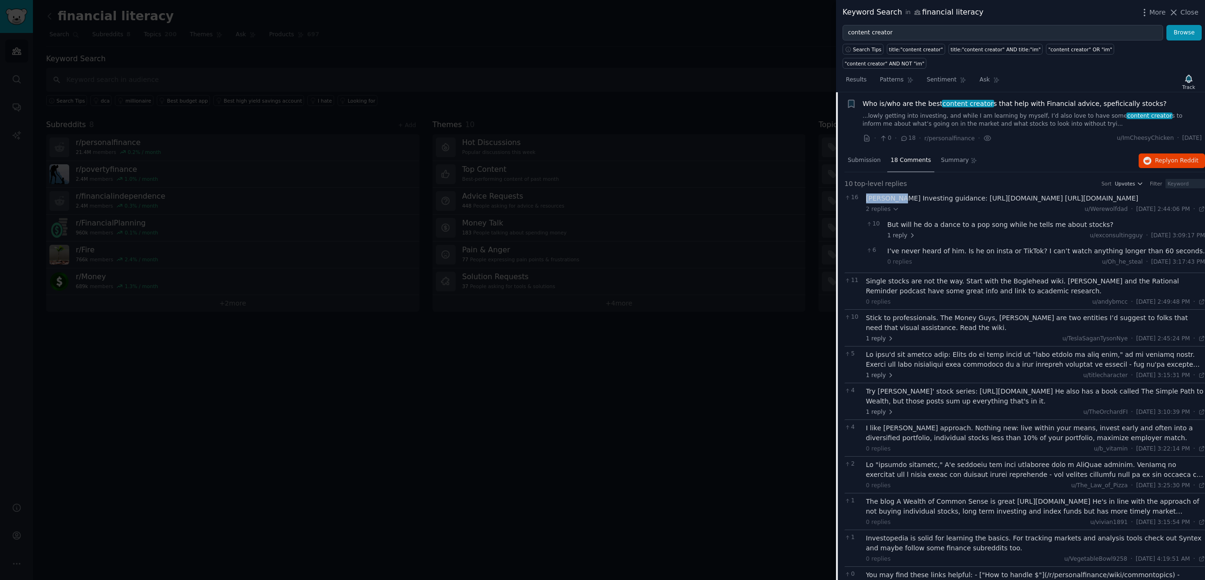
copy div "[PERSON_NAME]"
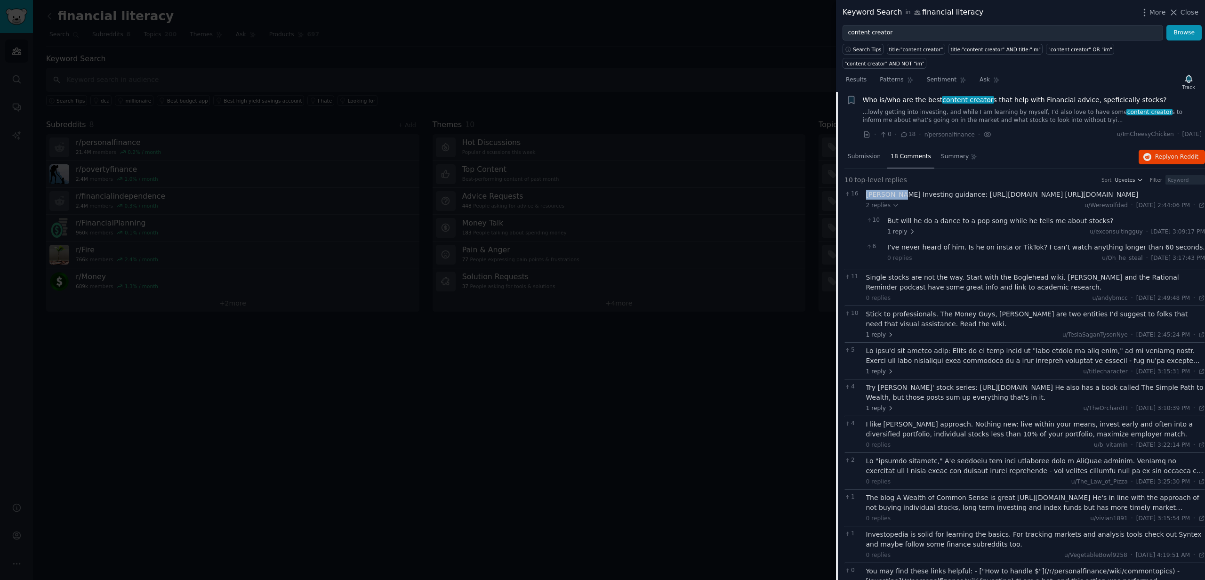
scroll to position [498, 0]
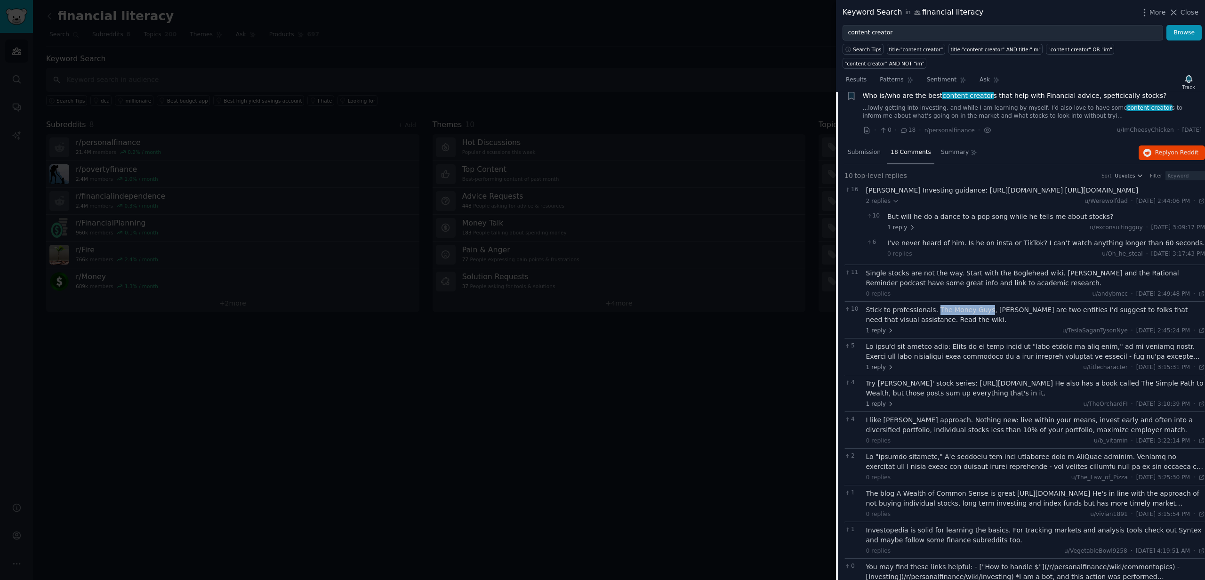
drag, startPoint x: 934, startPoint y: 306, endPoint x: 984, endPoint y: 308, distance: 50.4
click at [984, 308] on div "Stick to professionals. The Money Guys, [PERSON_NAME] are two entities I’d sugg…" at bounding box center [1035, 315] width 339 height 20
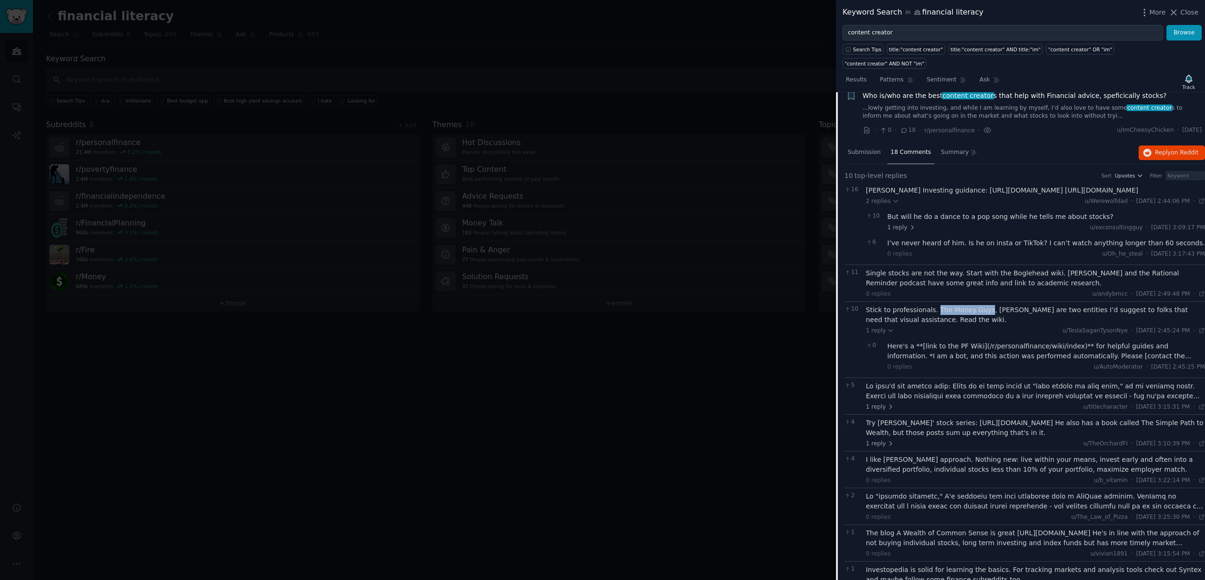
copy div "The Money Guys"
